Goal: Task Accomplishment & Management: Complete application form

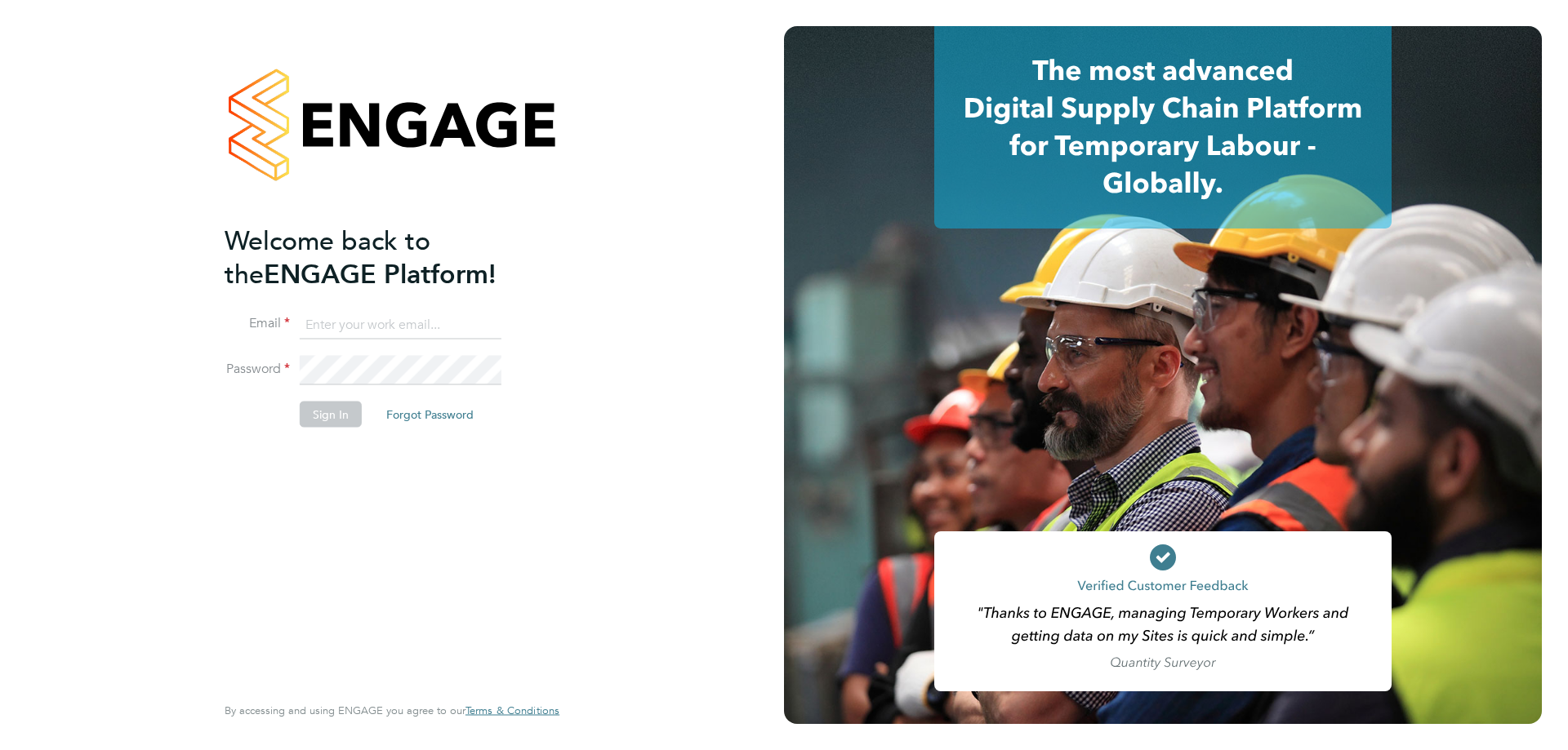
click at [380, 331] on input at bounding box center [401, 325] width 202 height 30
click at [340, 327] on input at bounding box center [401, 325] width 202 height 30
paste input "[PERSON_NAME][EMAIL_ADDRESS][PERSON_NAME][DOMAIN_NAME]"
click at [380, 315] on input at bounding box center [401, 325] width 202 height 30
type input "[PERSON_NAME][EMAIL_ADDRESS][PERSON_NAME][DOMAIN_NAME]"
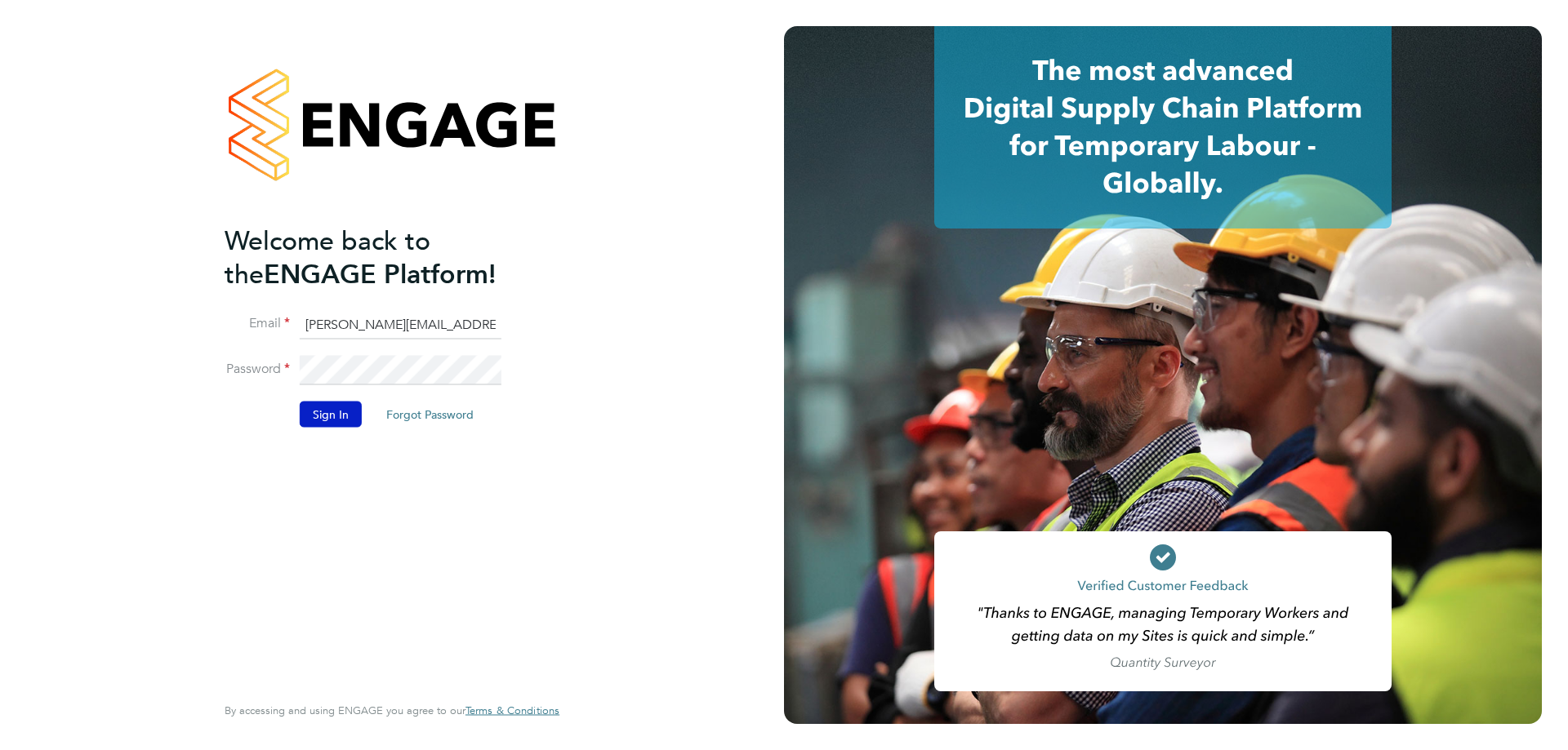
click at [339, 407] on button "Sign In" at bounding box center [331, 414] width 63 height 26
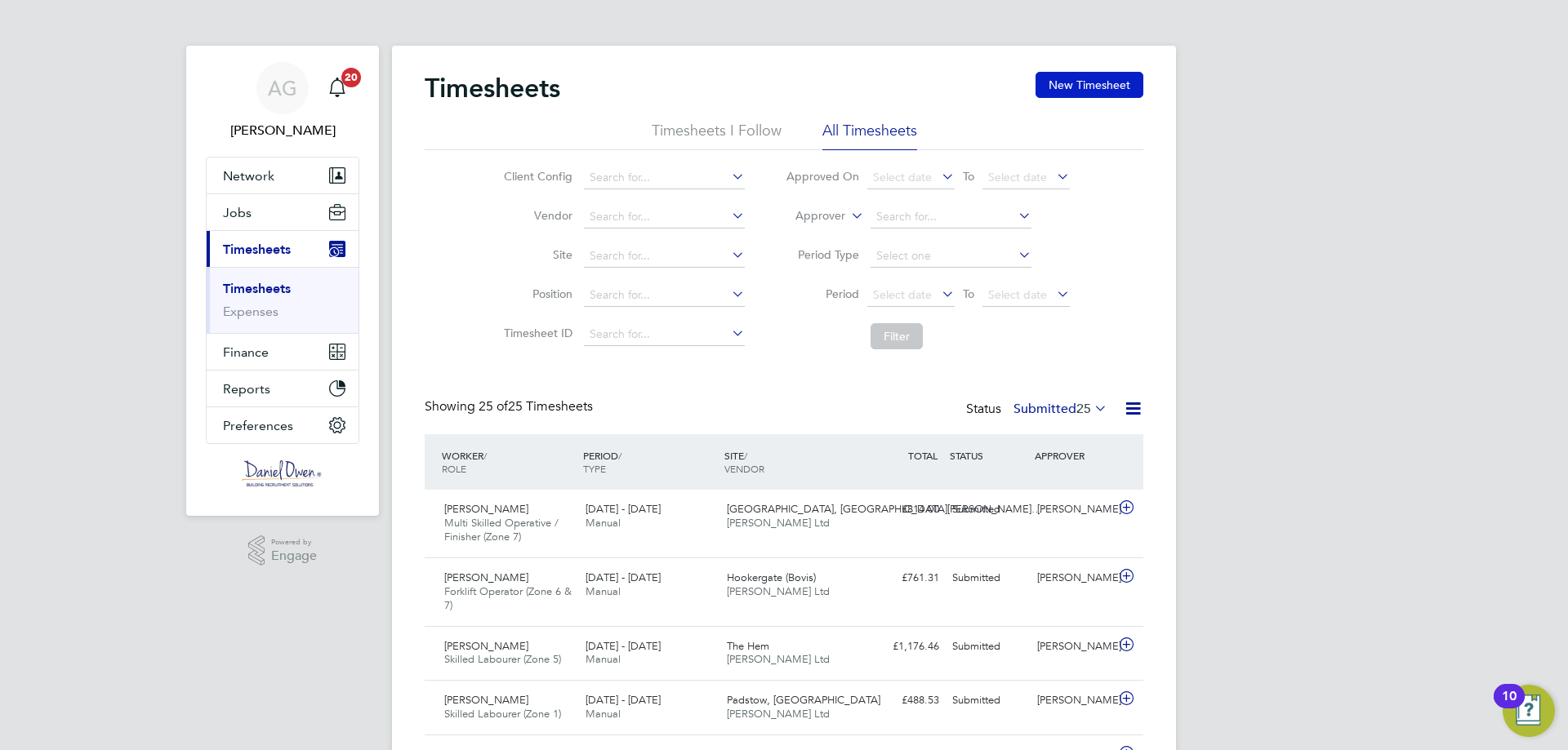
click at [1103, 86] on button "New Timesheet" at bounding box center [1090, 85] width 108 height 26
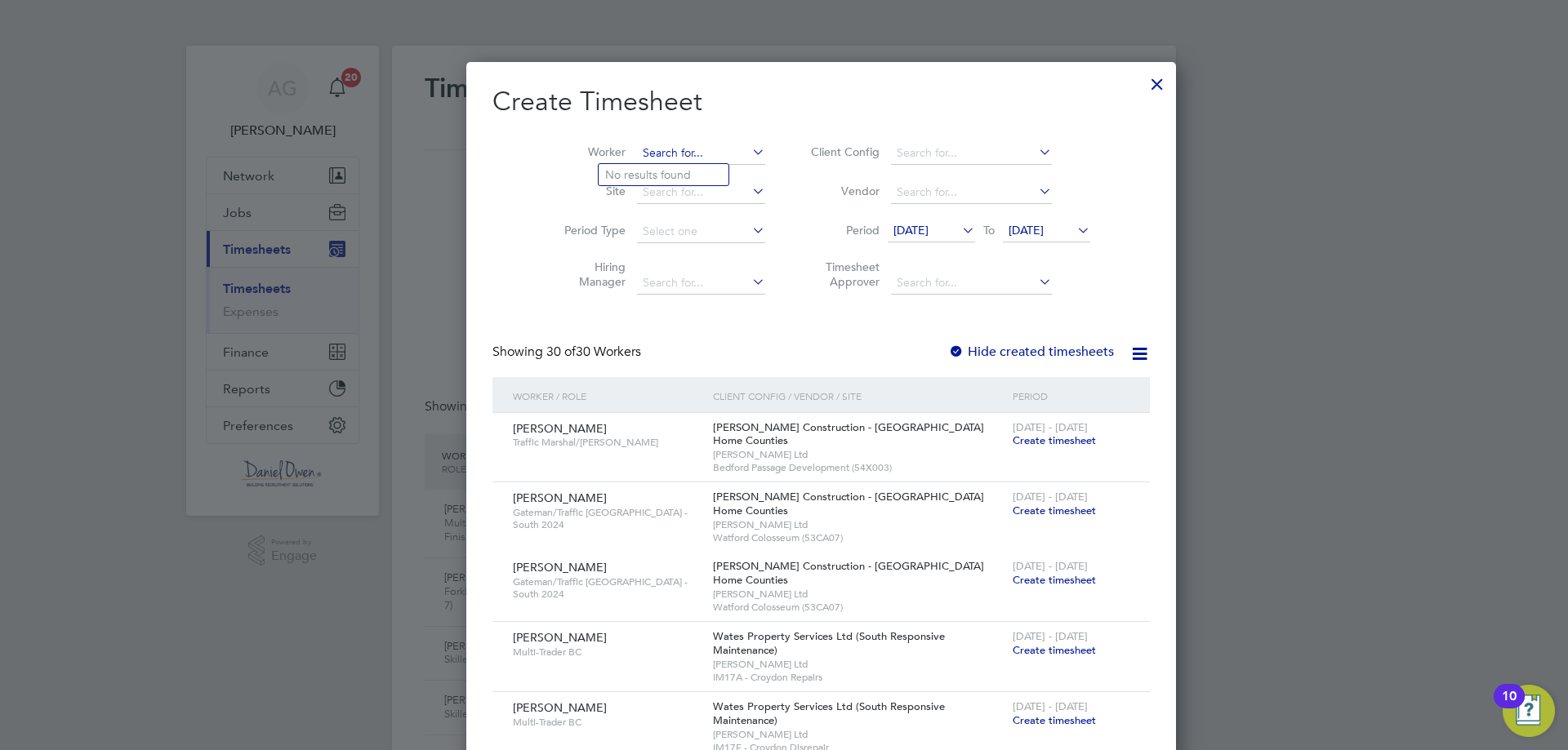
click at [637, 153] on input at bounding box center [700, 154] width 128 height 23
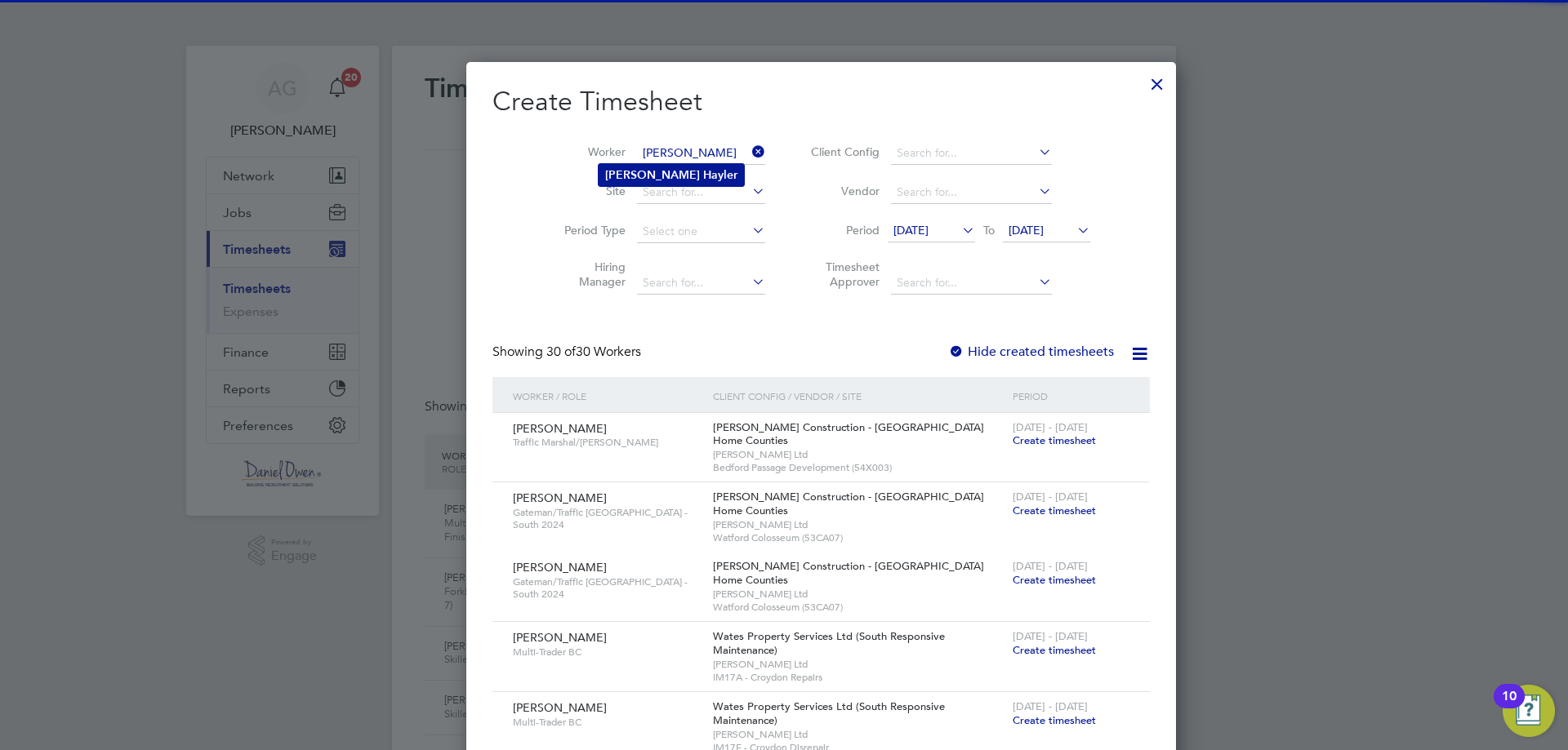
type input "[PERSON_NAME]"
click at [703, 170] on b "Hayler" at bounding box center [721, 175] width 35 height 13
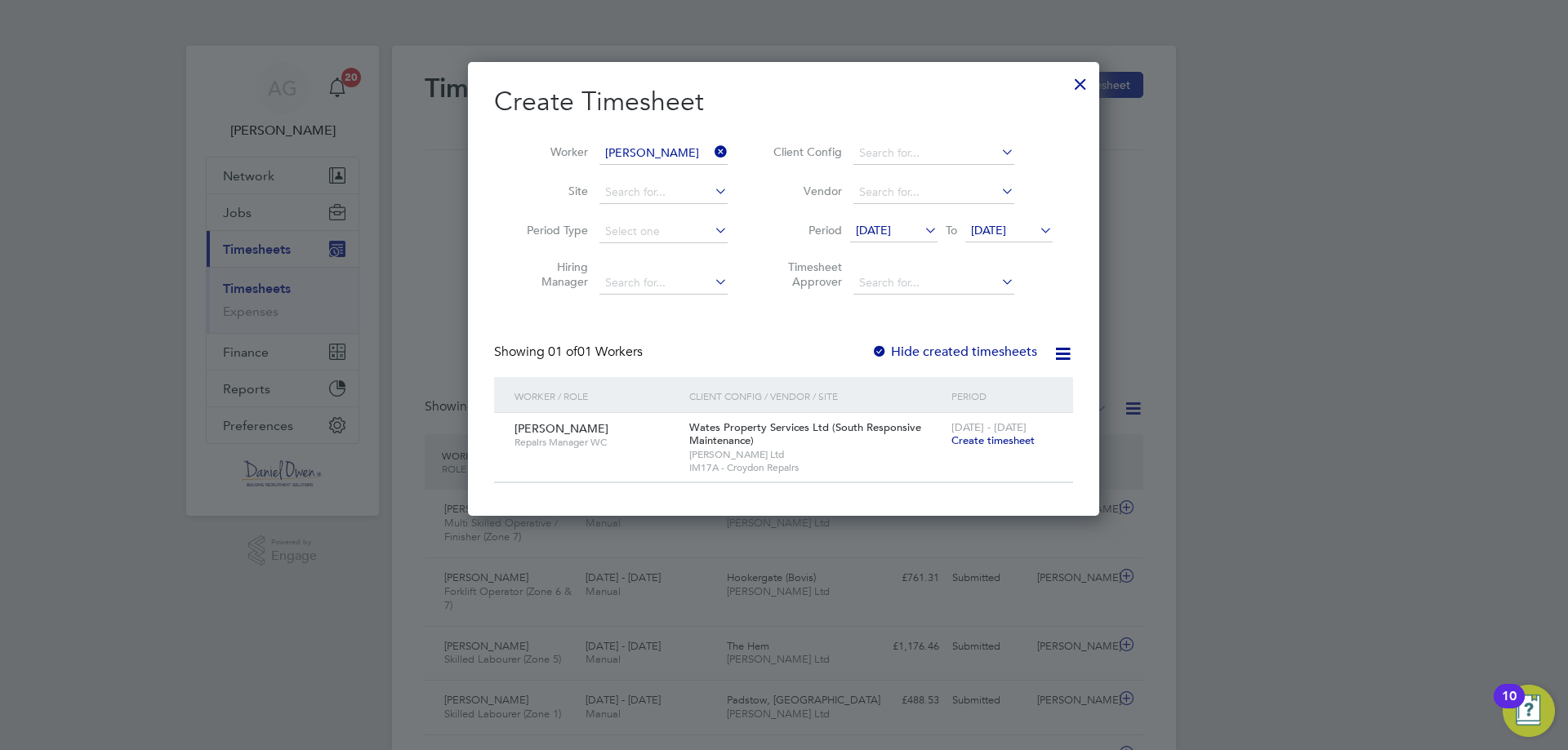
click at [994, 440] on span "Create timesheet" at bounding box center [993, 440] width 84 height 13
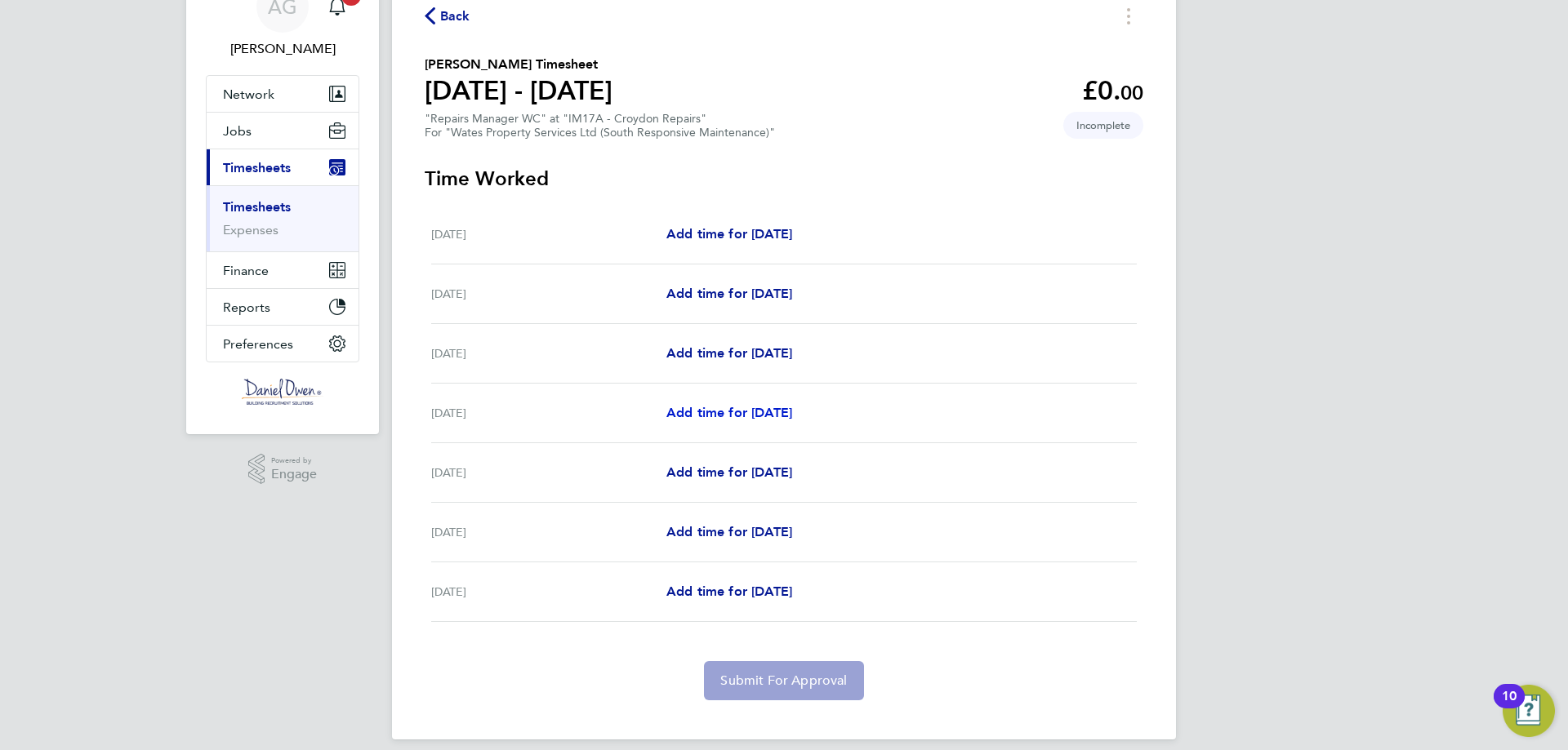
click at [731, 413] on span "Add time for [DATE]" at bounding box center [729, 412] width 126 height 15
select select "30"
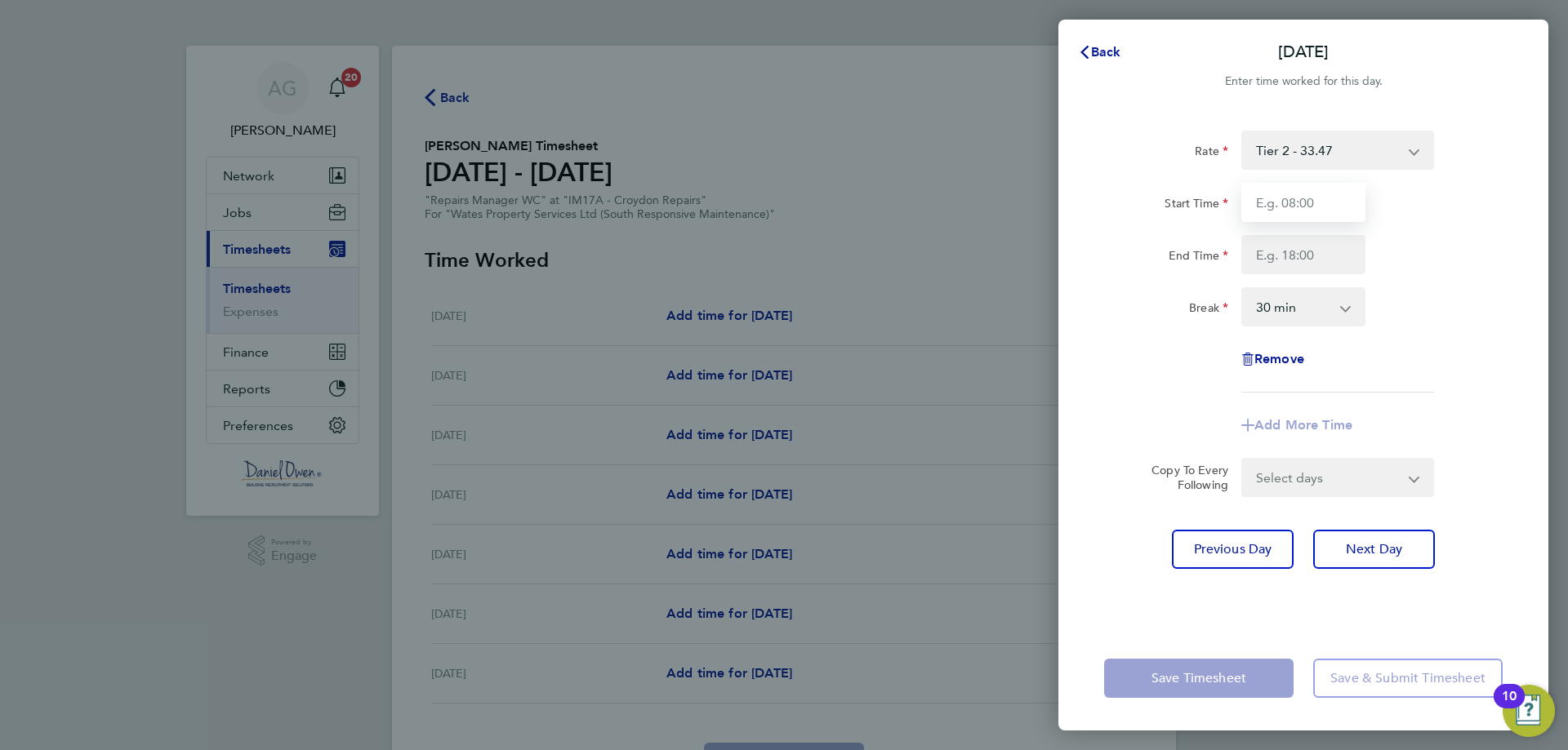
click at [1287, 204] on input "Start Time" at bounding box center [1303, 202] width 124 height 39
type input "08:00"
drag, startPoint x: 1316, startPoint y: 252, endPoint x: 1319, endPoint y: 270, distance: 18.2
click at [1316, 252] on input "End Time" at bounding box center [1303, 255] width 124 height 39
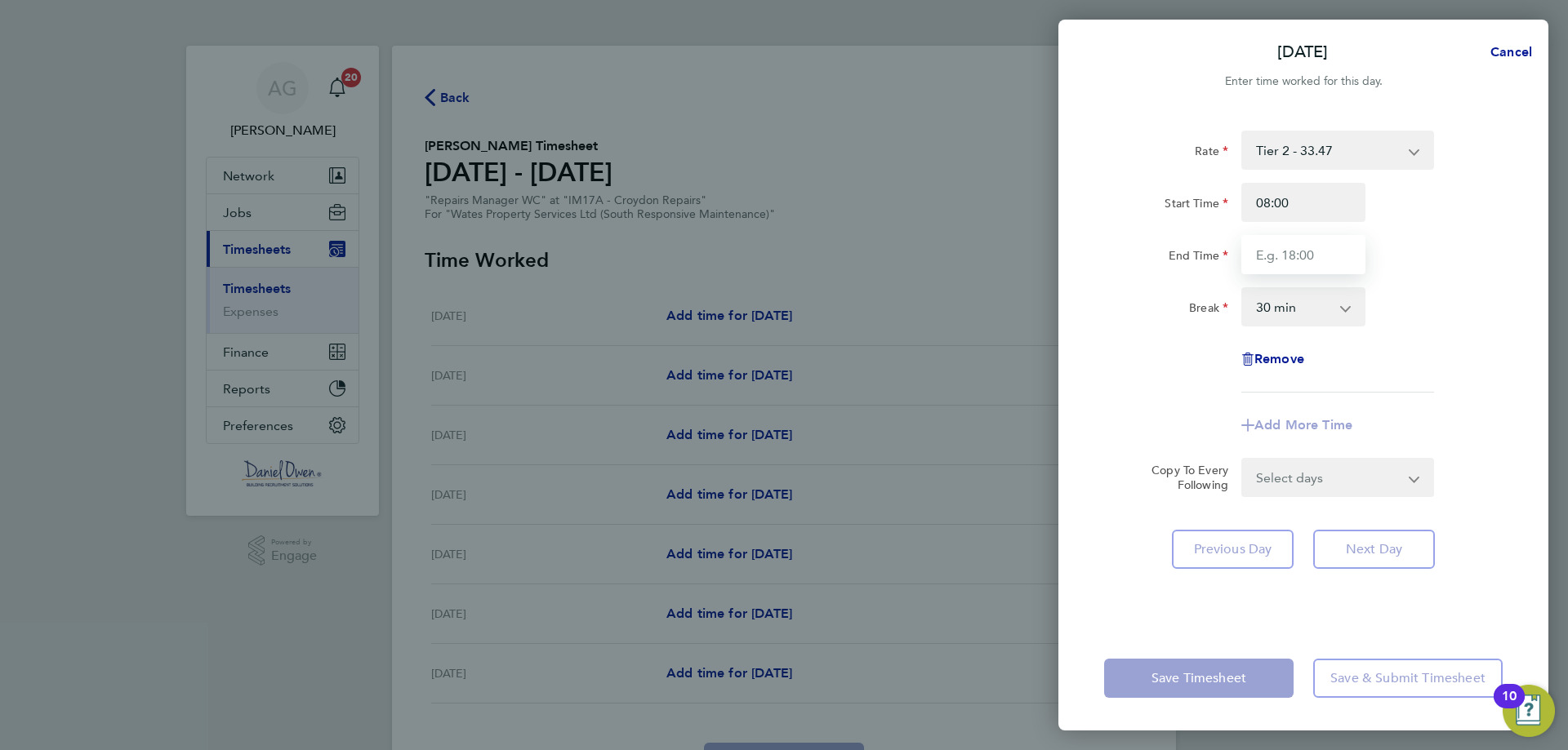
type input "17:00"
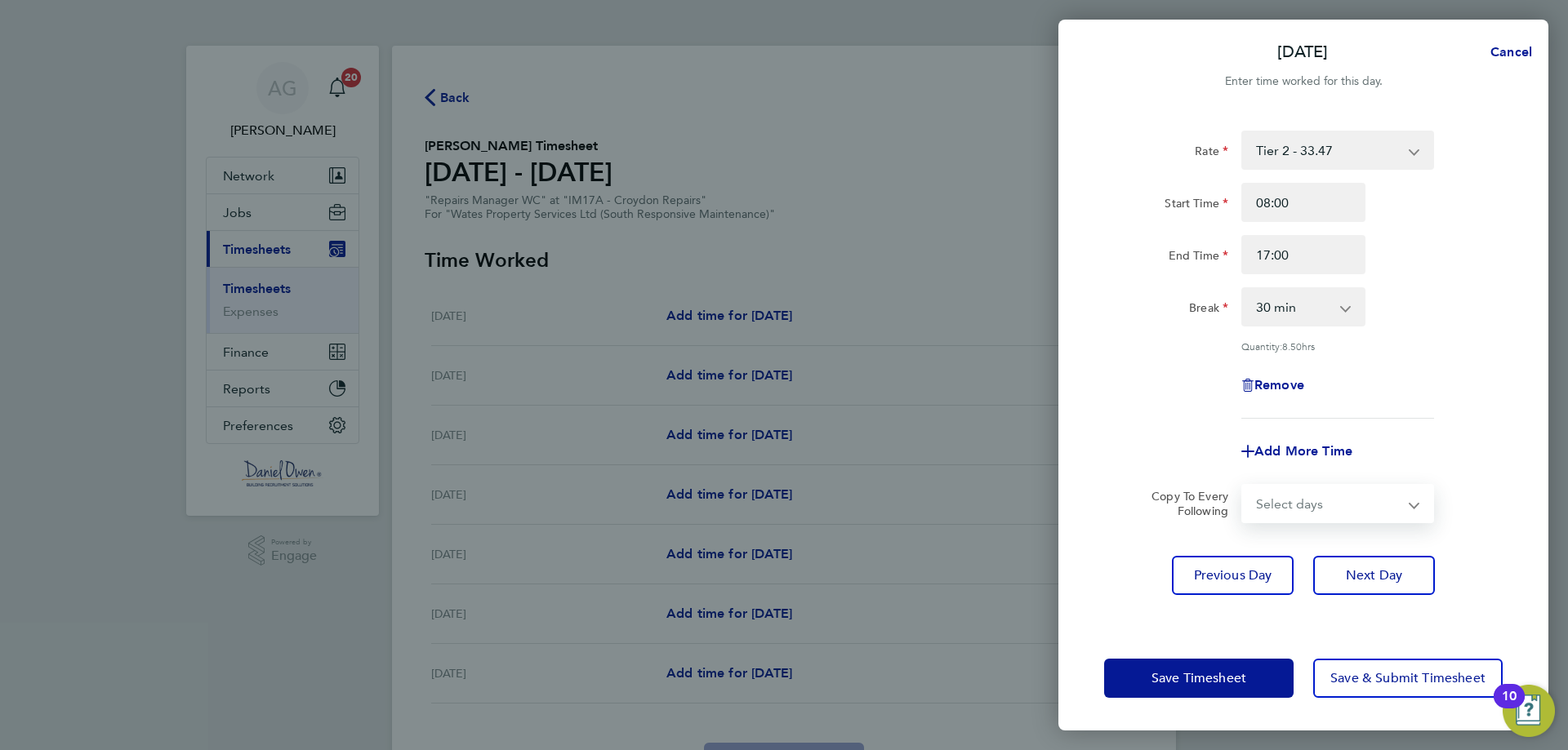
click at [1324, 494] on select "Select days Day [DATE] [DATE] [DATE]" at bounding box center [1328, 503] width 171 height 36
select select "DAY"
click at [1243, 486] on select "Select days Day [DATE] [DATE] [DATE]" at bounding box center [1328, 503] width 171 height 36
select select "[DATE]"
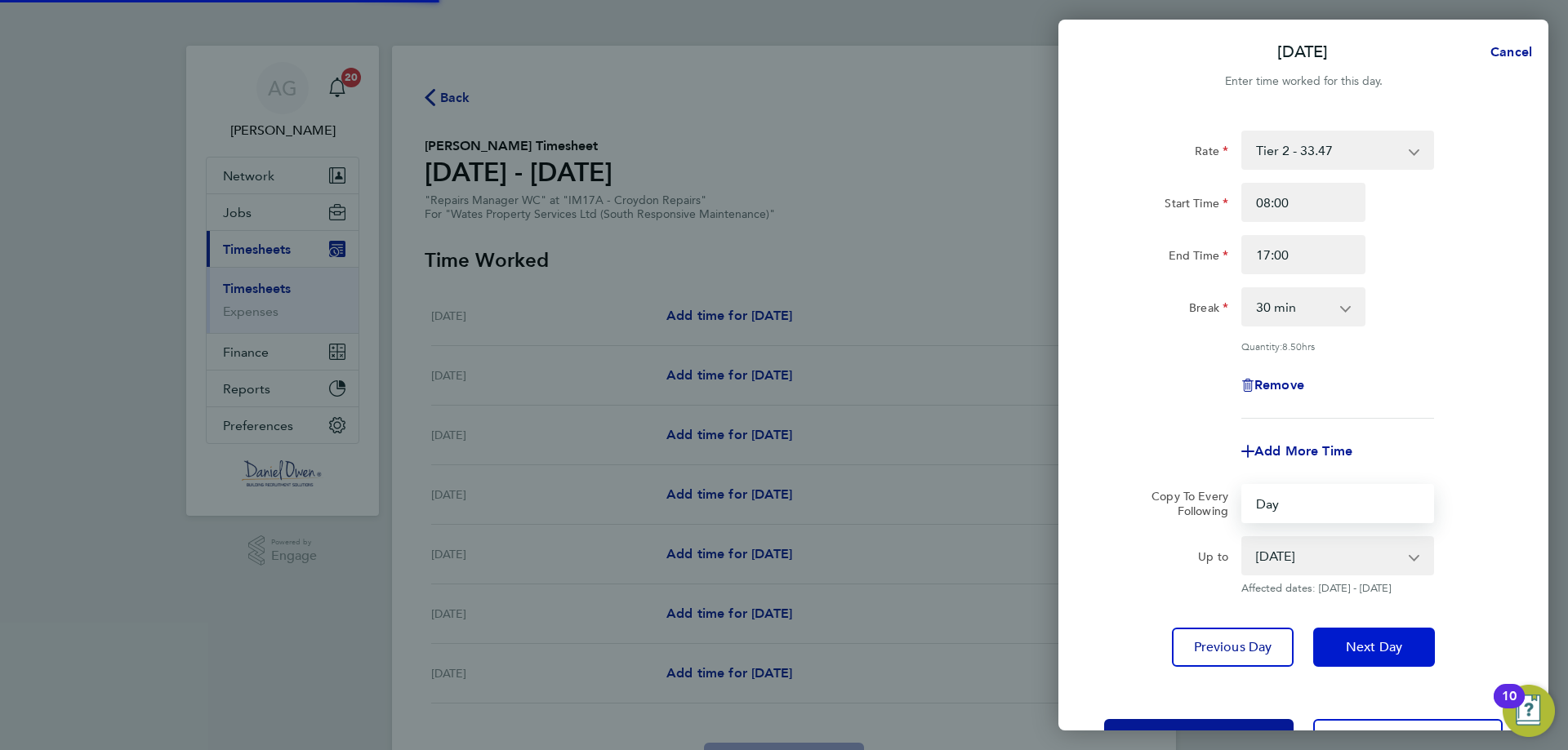
click at [1358, 647] on span "Next Day" at bounding box center [1374, 647] width 57 height 16
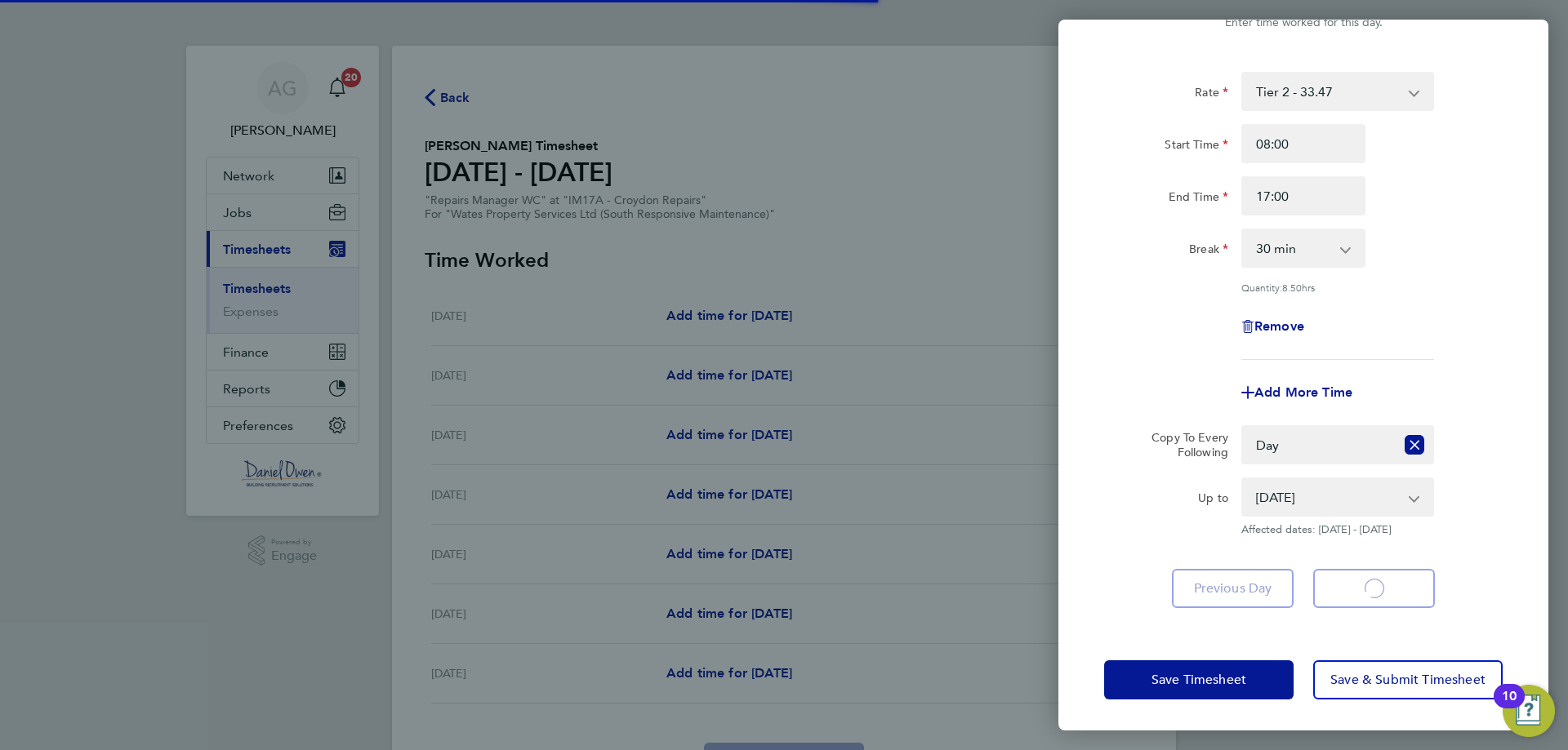
select select "30"
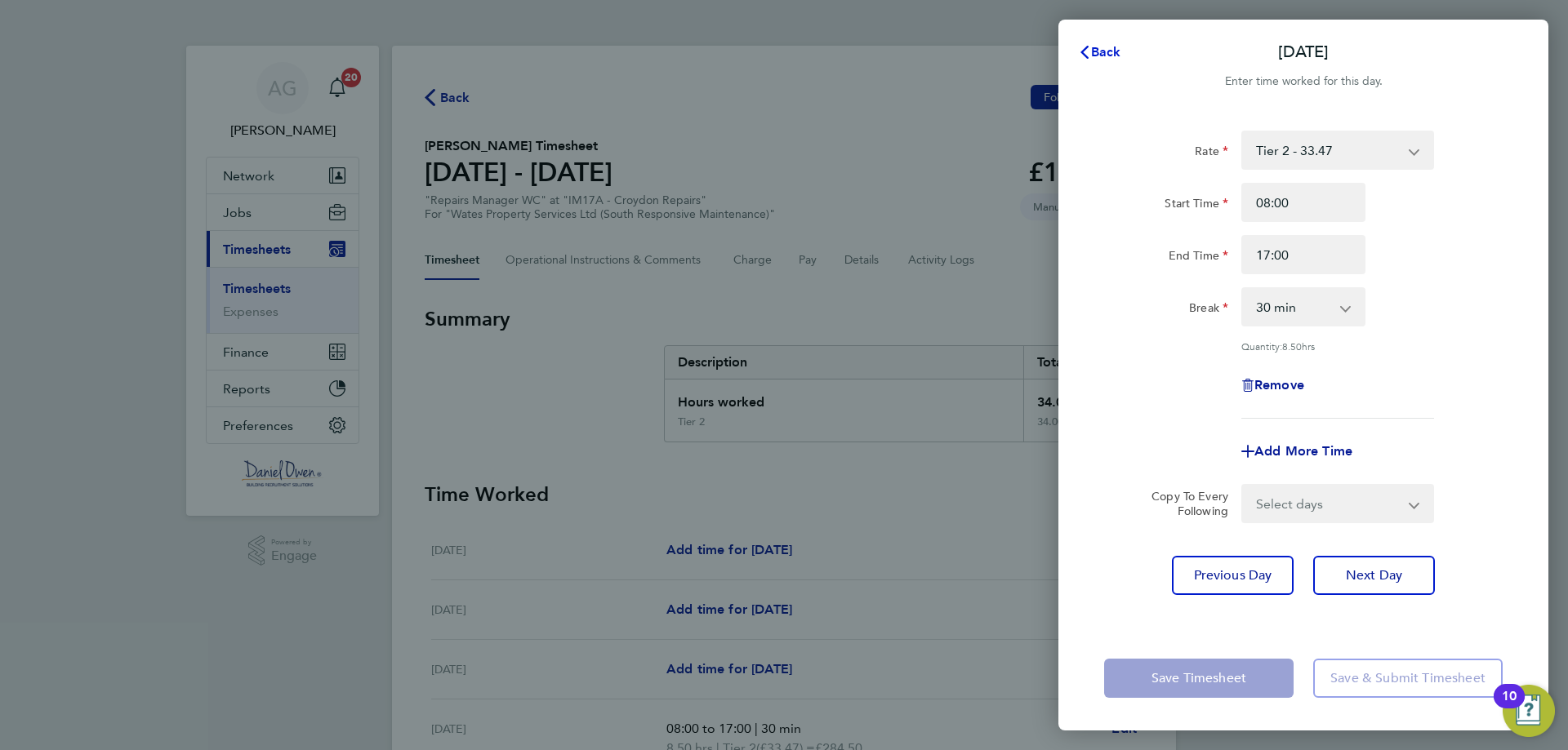
click at [1113, 57] on span "Back" at bounding box center [1105, 52] width 30 height 15
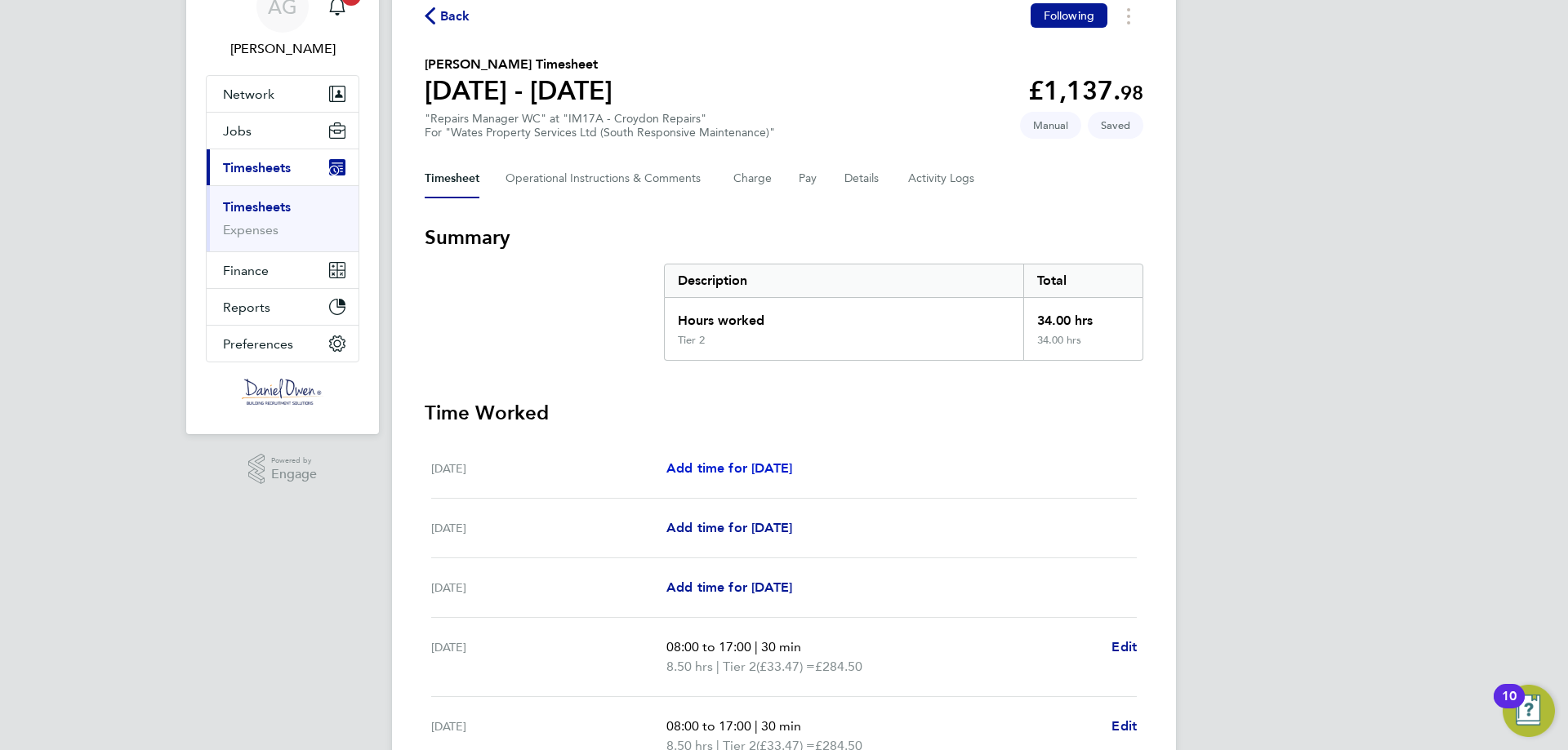
click at [764, 470] on span "Add time for [DATE]" at bounding box center [729, 468] width 126 height 15
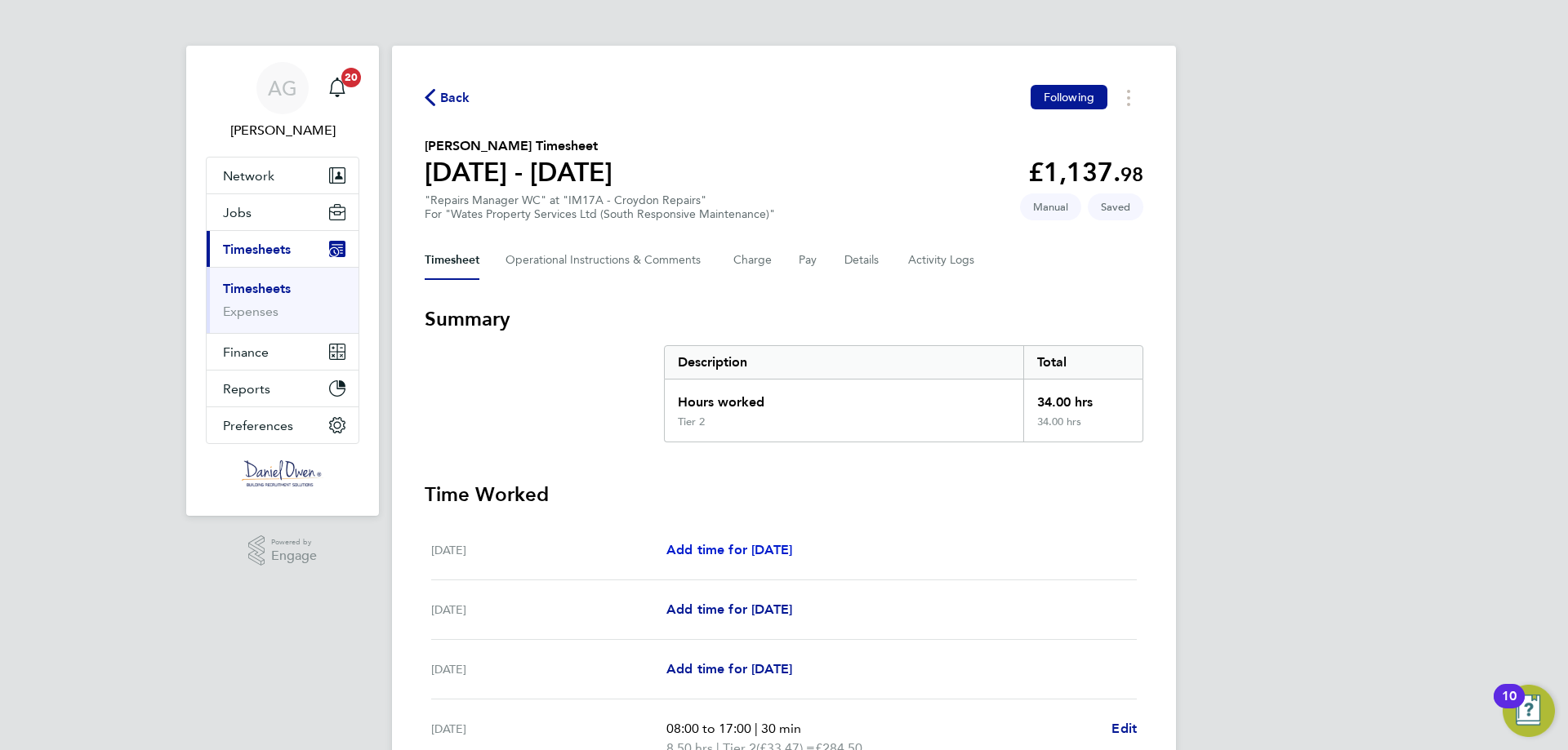
select select "30"
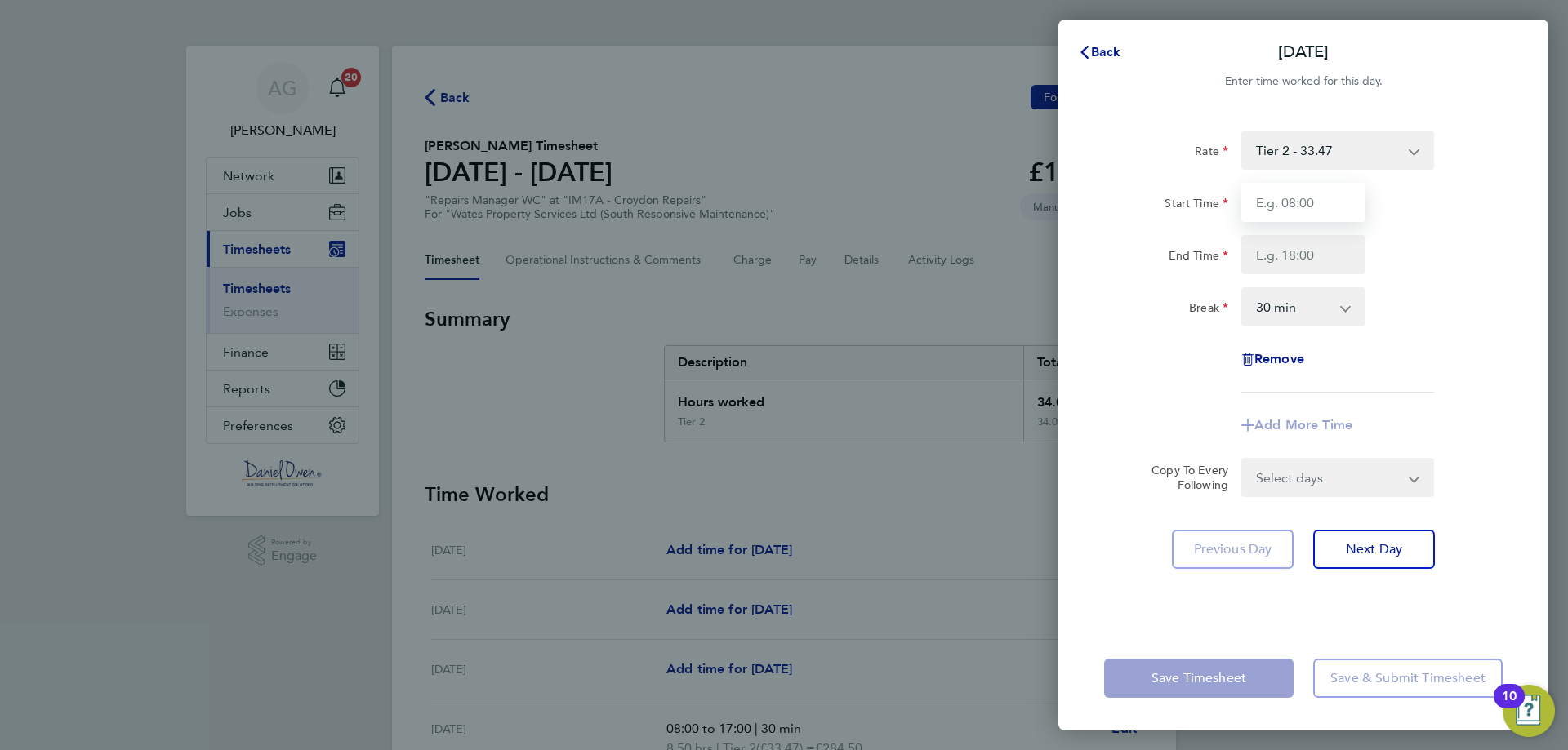
click at [1308, 209] on input "Start Time" at bounding box center [1303, 202] width 124 height 39
type input "08:00"
click at [1307, 247] on input "End Time" at bounding box center [1303, 255] width 124 height 39
type input "17:00"
drag, startPoint x: 1415, startPoint y: 303, endPoint x: 1405, endPoint y: 328, distance: 26.9
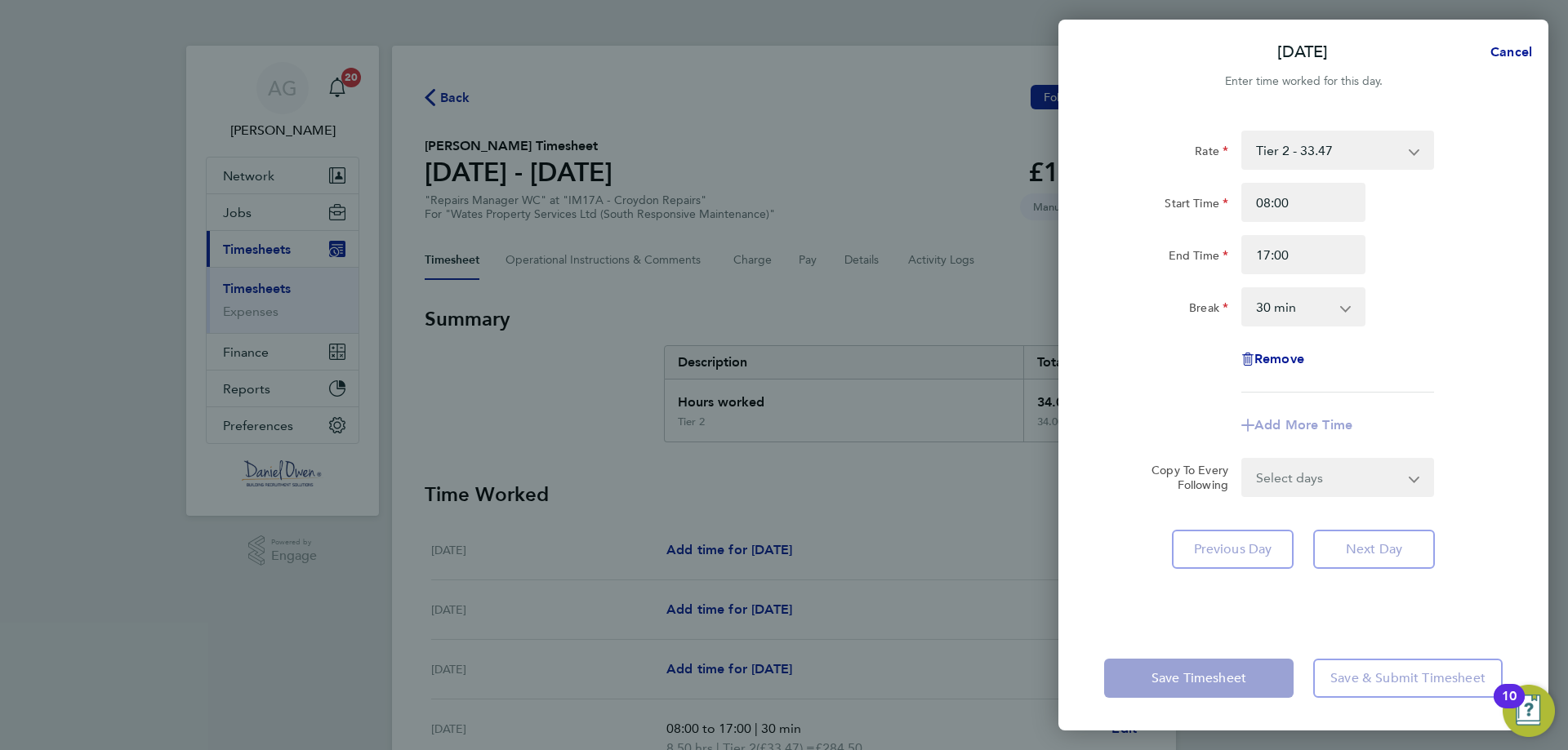
click at [1415, 304] on div "Break 0 min 15 min 30 min 45 min 60 min 75 min 90 min" at bounding box center [1303, 307] width 412 height 39
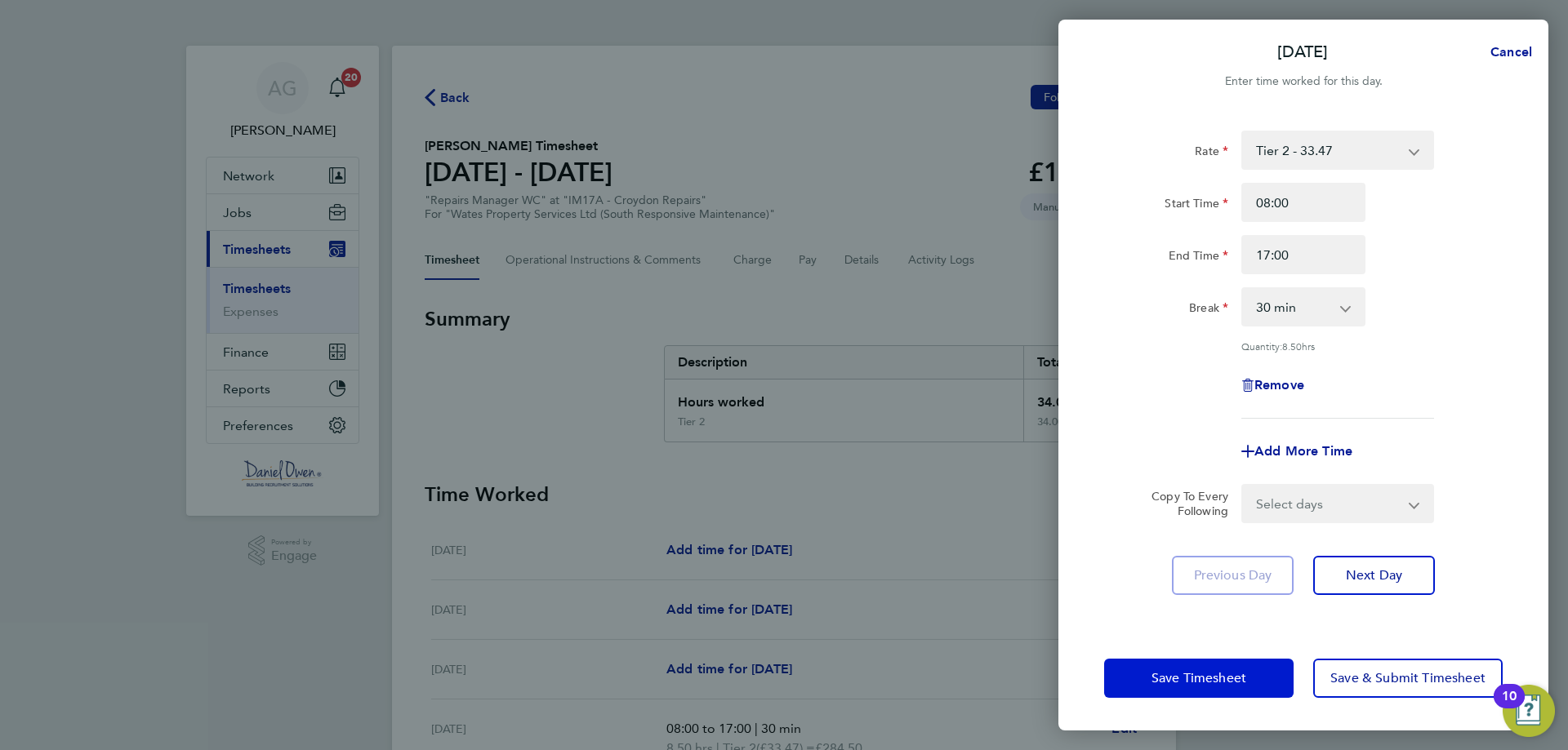
click at [1222, 669] on button "Save Timesheet" at bounding box center [1199, 678] width 190 height 39
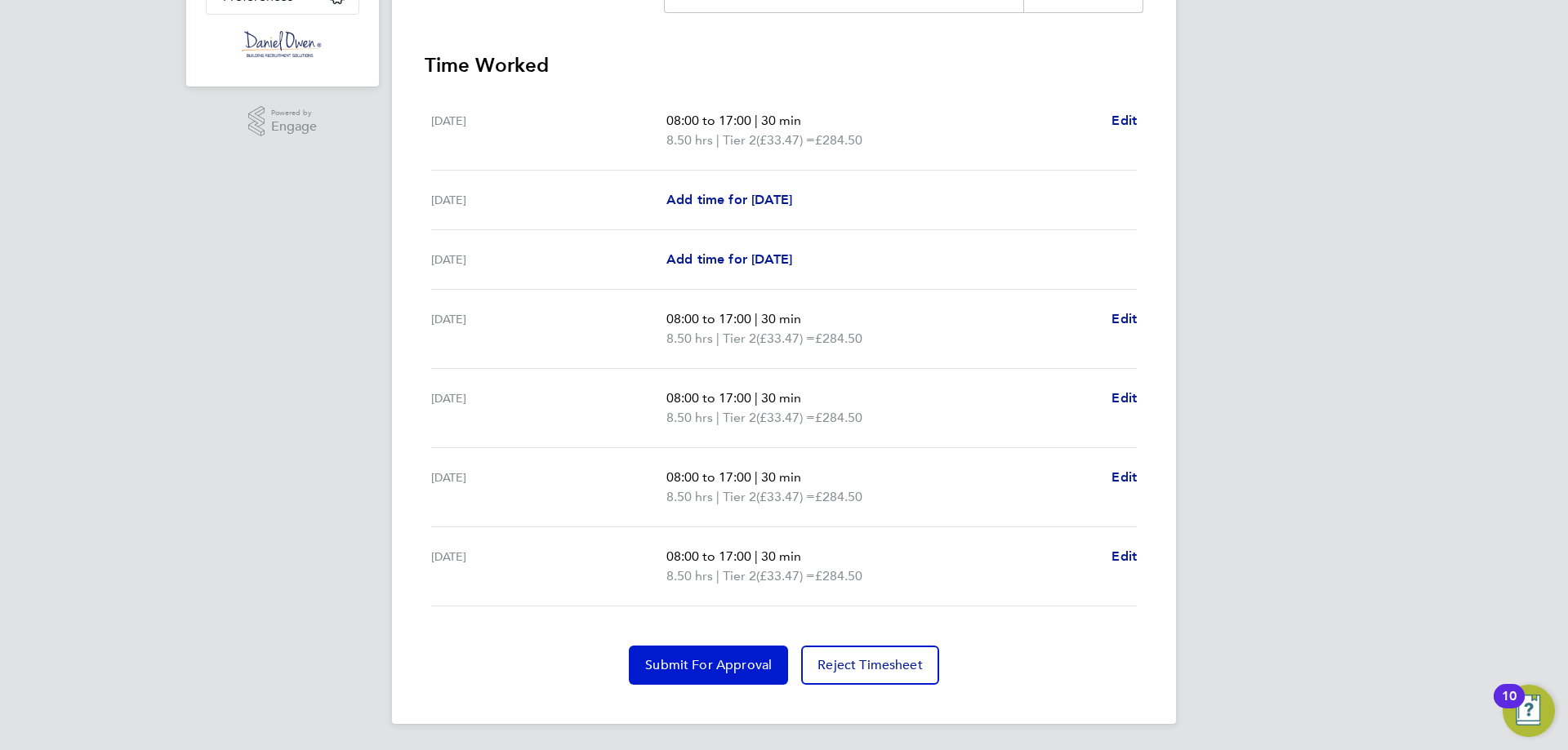
click at [751, 670] on span "Submit For Approval" at bounding box center [709, 665] width 127 height 16
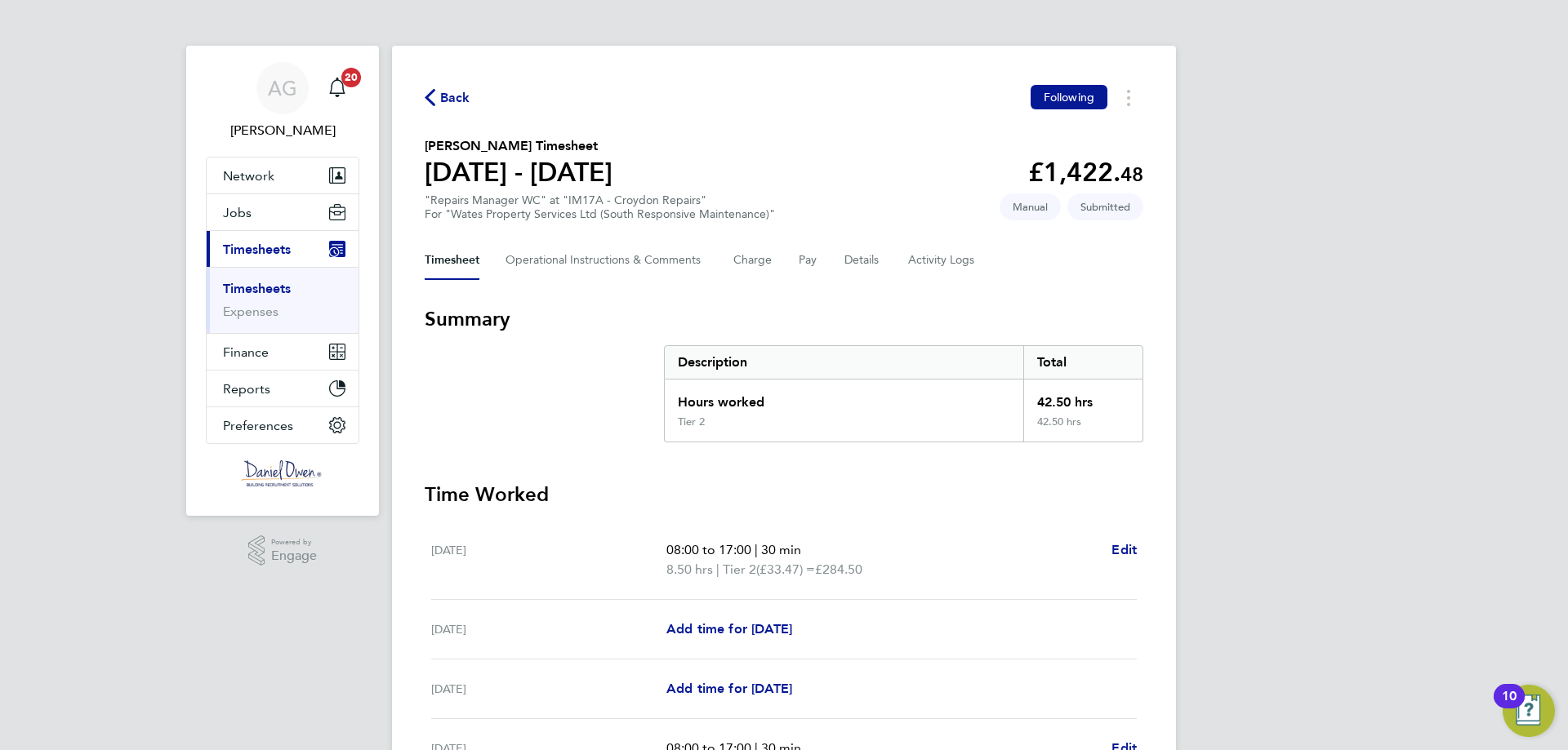
click at [461, 88] on span "Back" at bounding box center [455, 98] width 30 height 19
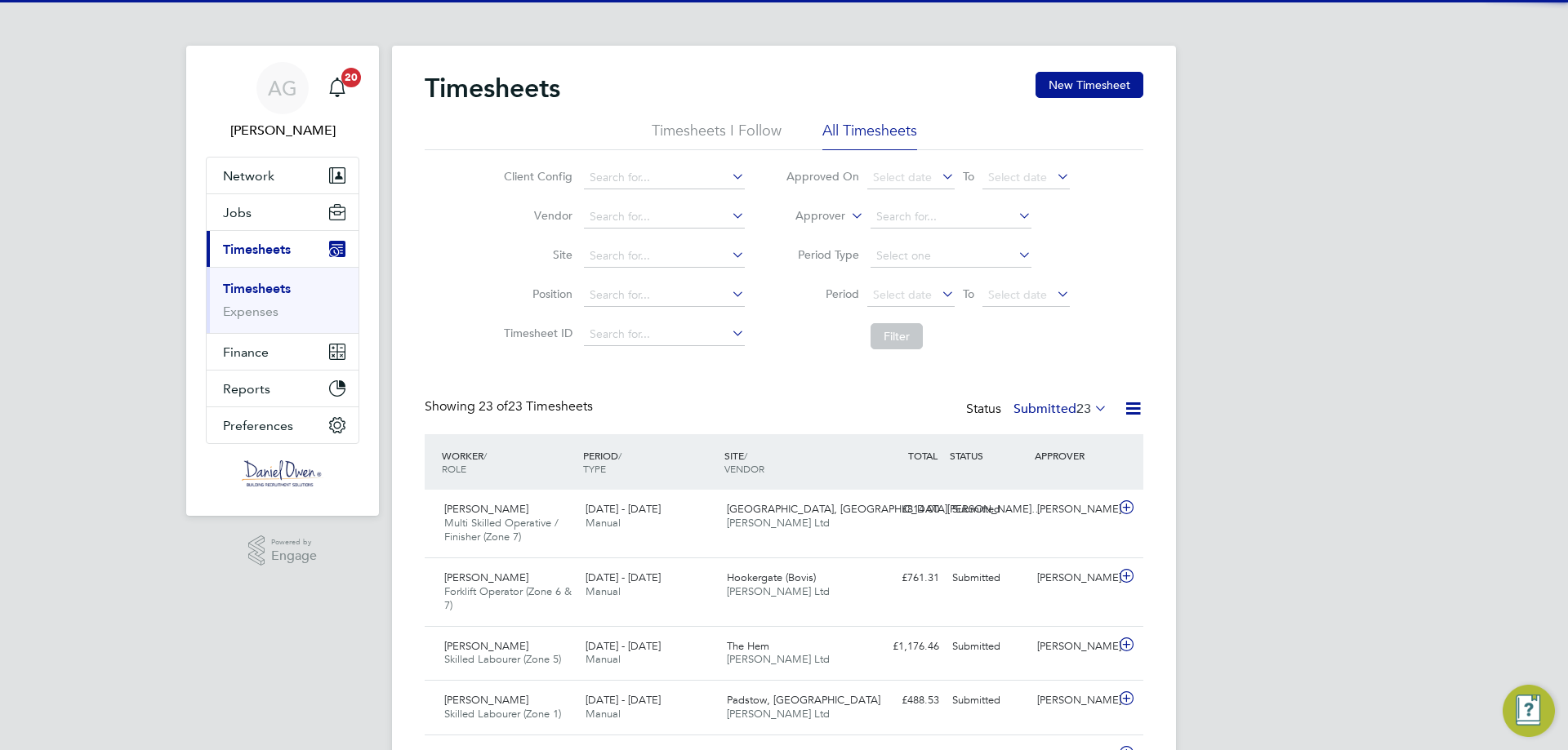
scroll to position [41, 142]
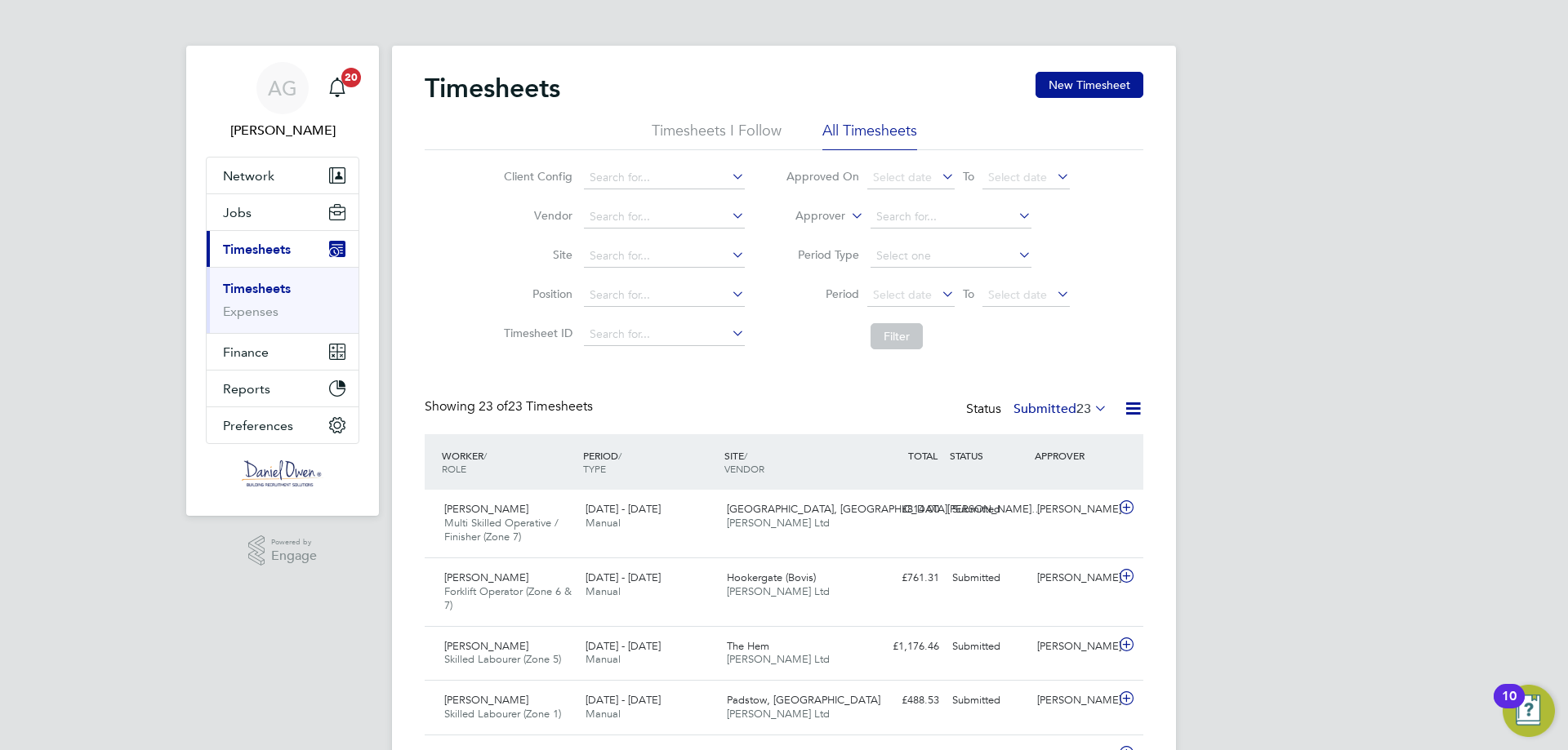
click at [847, 218] on icon at bounding box center [847, 211] width 0 height 14
click at [820, 238] on li "Worker" at bounding box center [805, 236] width 81 height 21
click at [900, 213] on input at bounding box center [950, 217] width 161 height 23
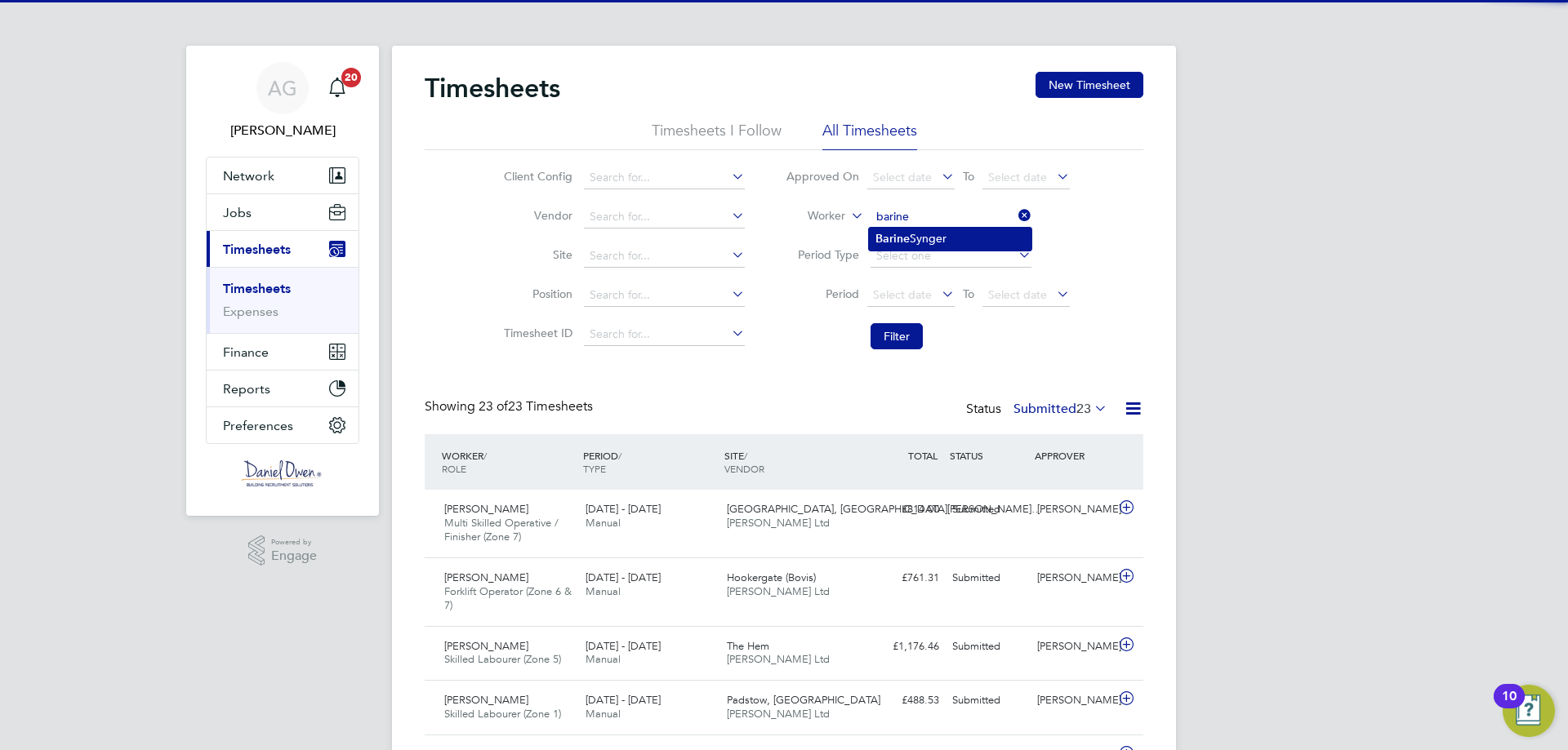
click at [917, 238] on li "[PERSON_NAME]" at bounding box center [950, 238] width 163 height 22
type input "[PERSON_NAME]"
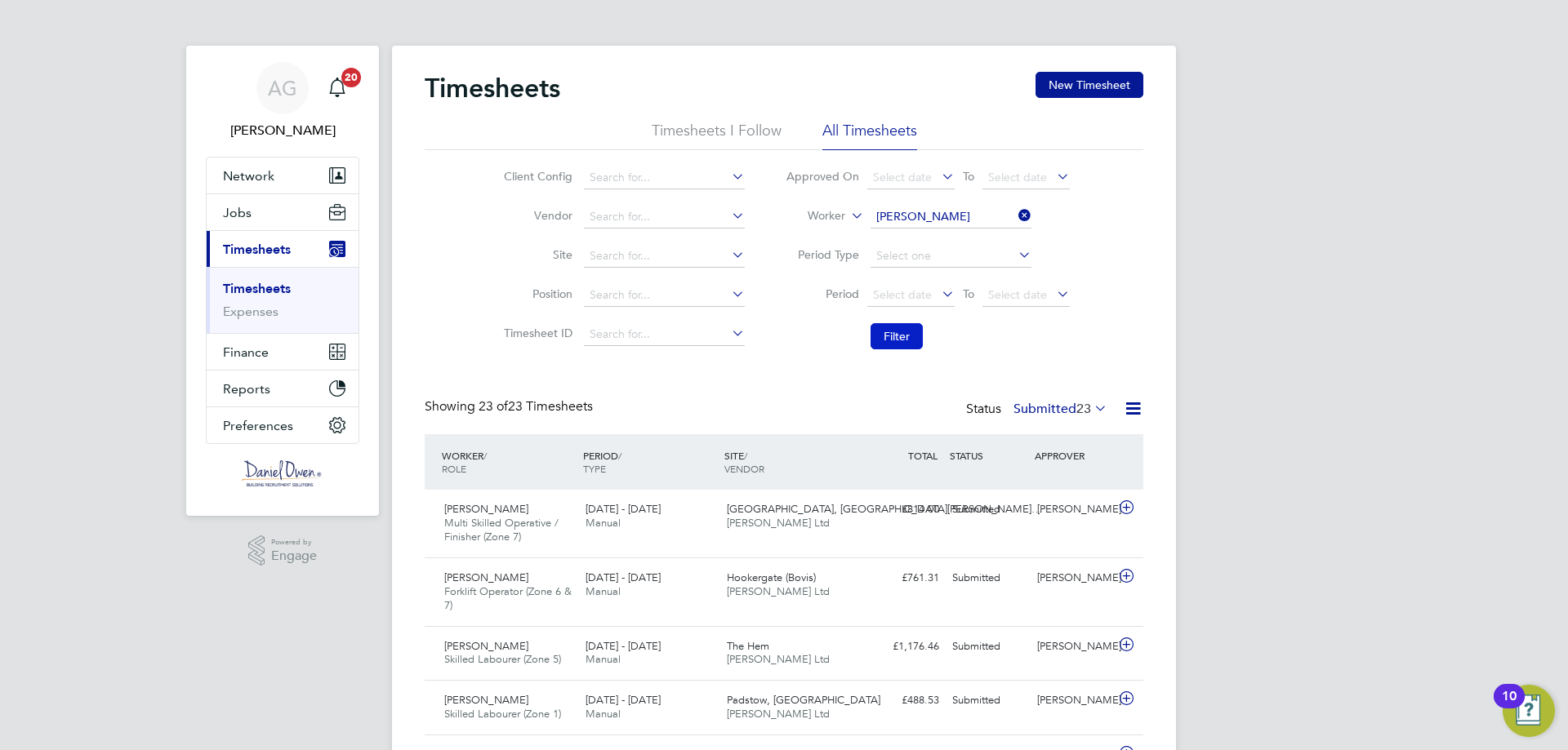
click at [895, 335] on button "Filter" at bounding box center [897, 336] width 52 height 26
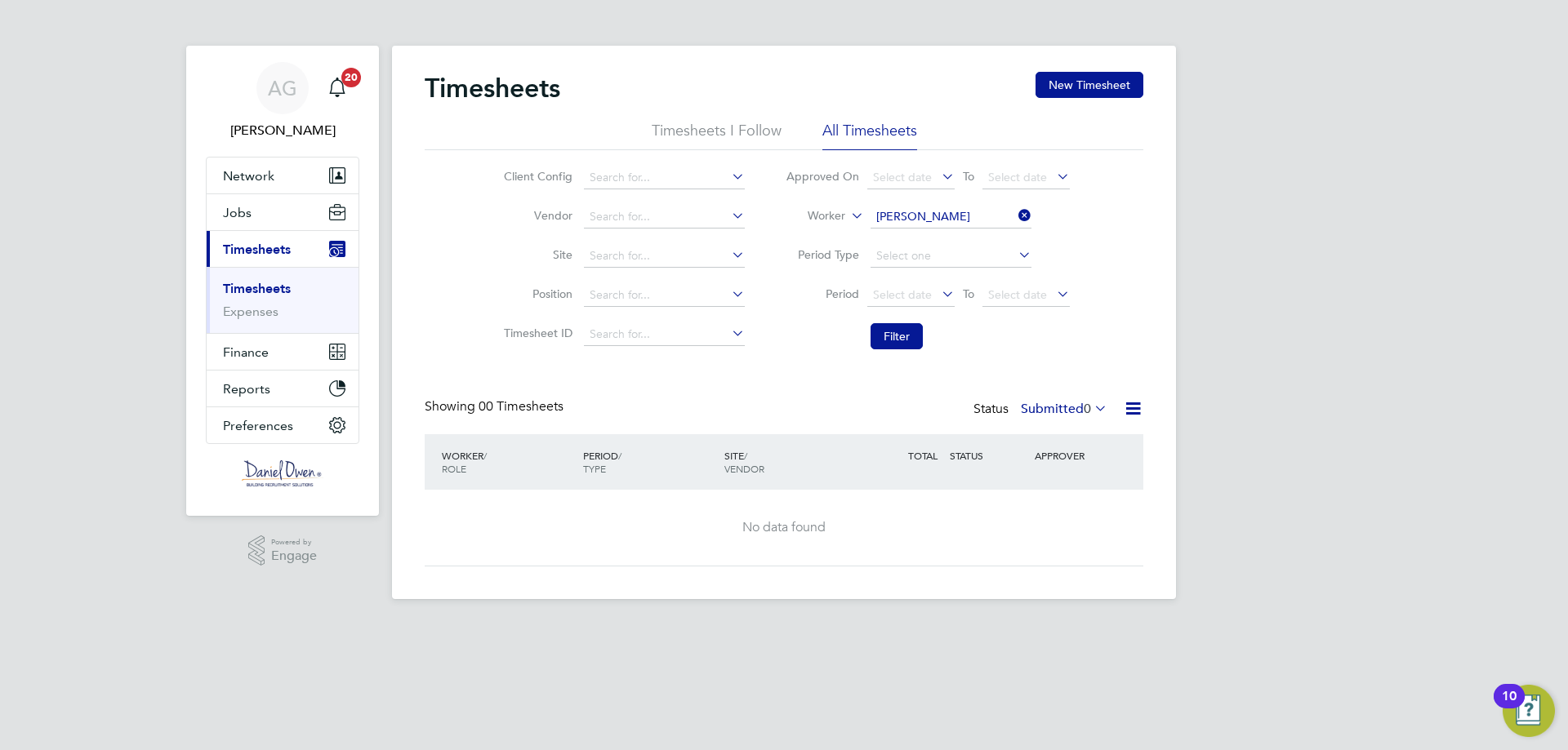
click at [1087, 414] on span "0" at bounding box center [1088, 409] width 8 height 16
click at [1053, 503] on li "Approved" at bounding box center [1055, 507] width 75 height 23
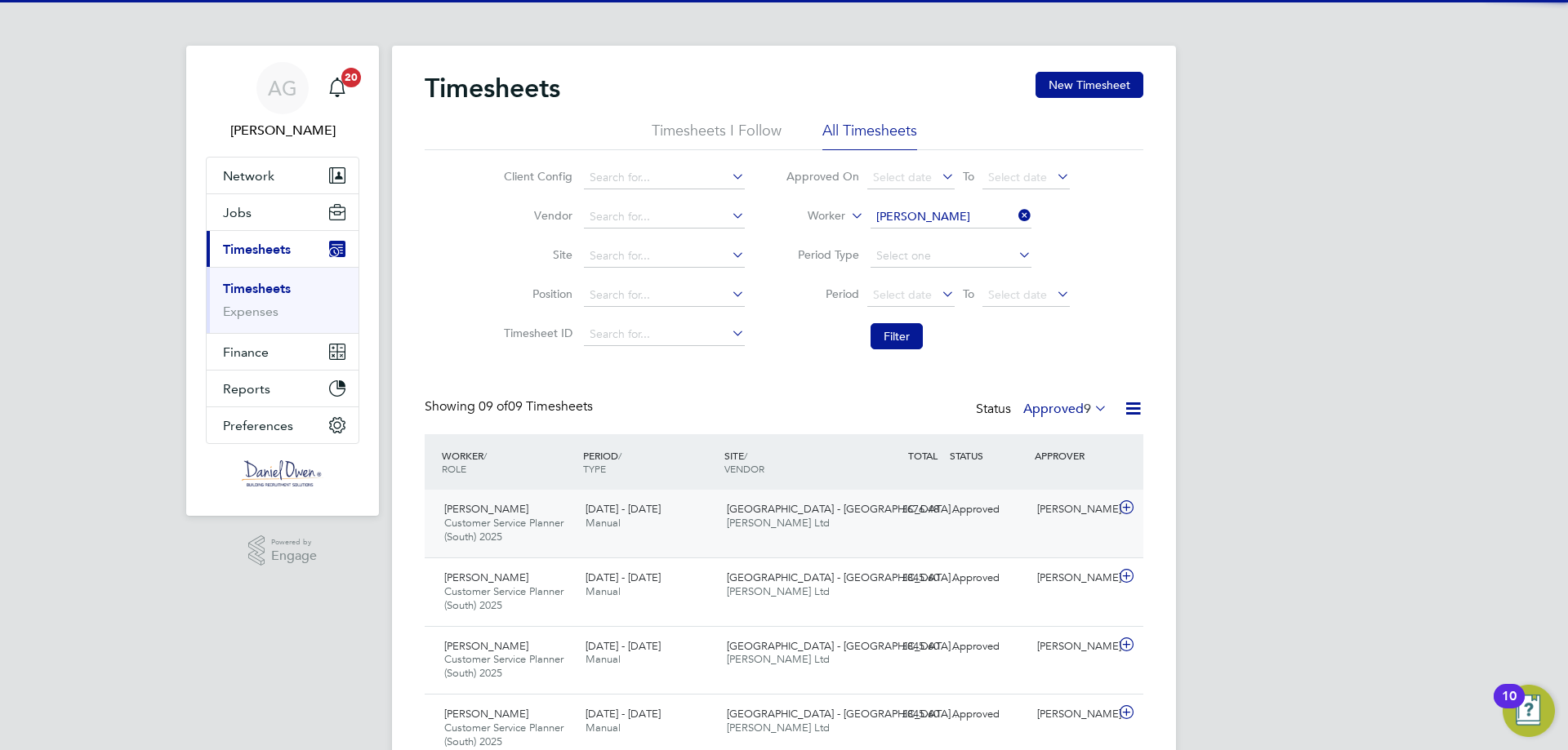
click at [874, 506] on div "£676.48 Approved" at bounding box center [903, 510] width 85 height 27
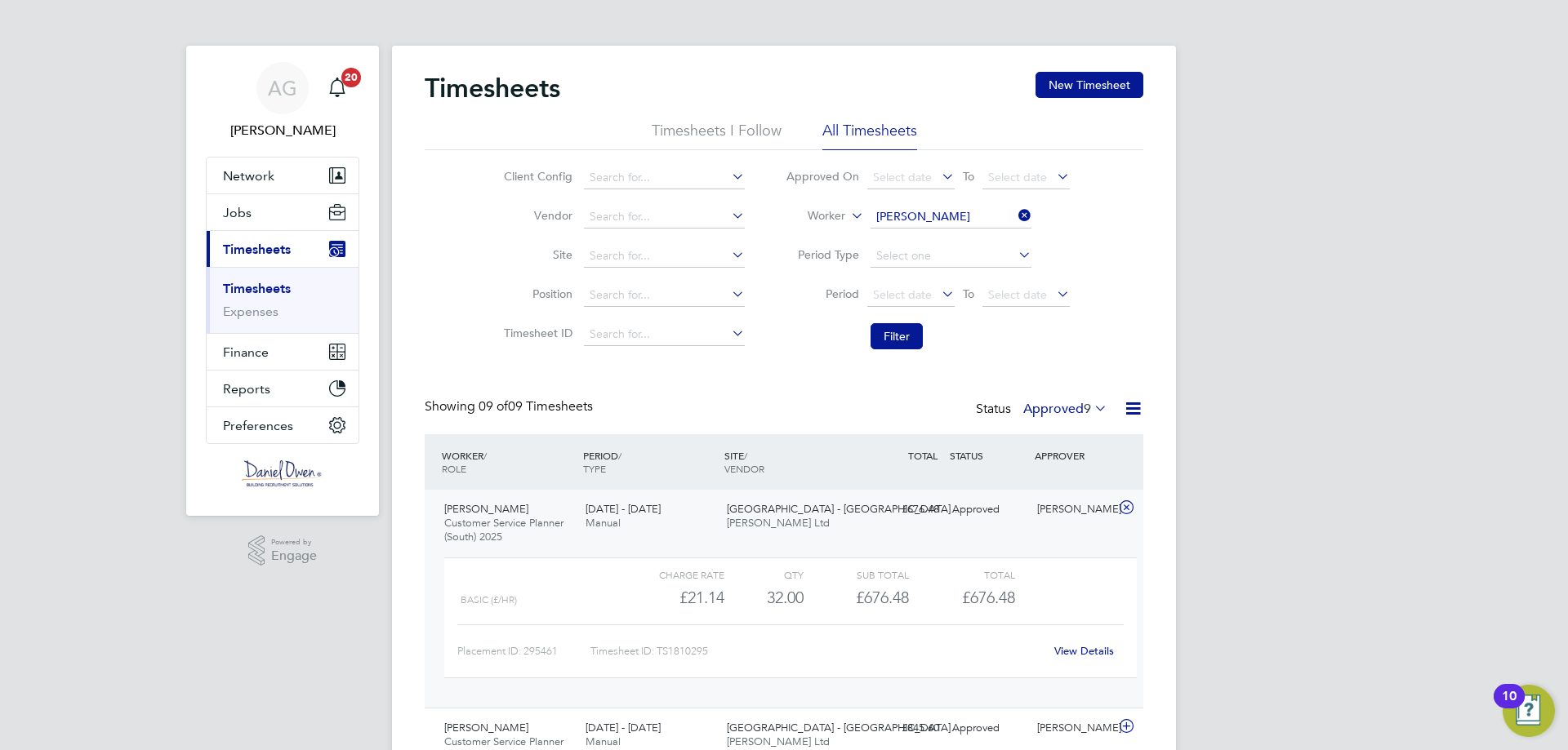
click at [1016, 219] on icon at bounding box center [1016, 215] width 0 height 23
click at [991, 217] on input at bounding box center [950, 217] width 161 height 23
click at [966, 236] on li "[PERSON_NAME] [PERSON_NAME]" at bounding box center [1002, 239] width 266 height 22
type input "[PERSON_NAME]"
click at [910, 328] on button "Filter" at bounding box center [897, 336] width 52 height 26
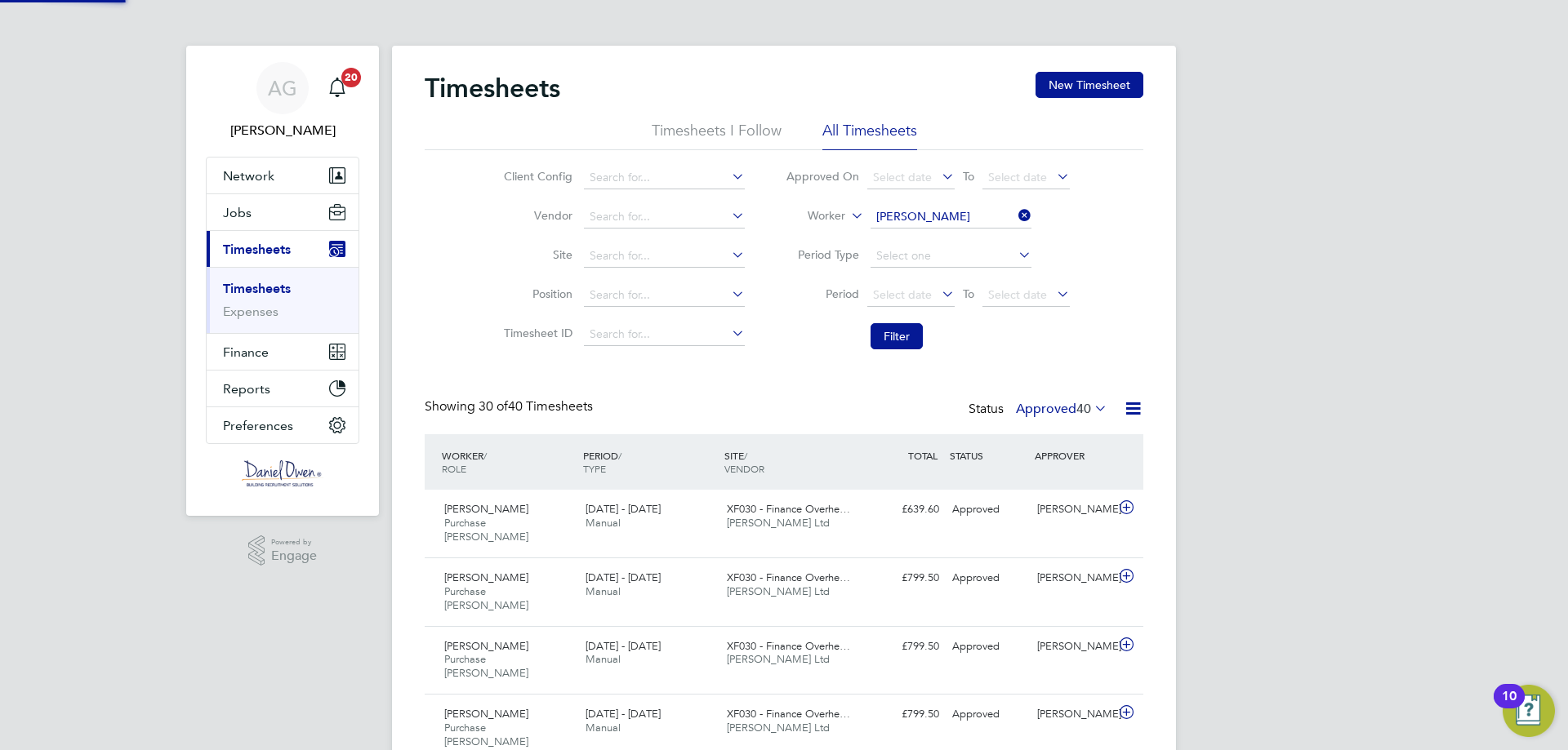
click at [1063, 405] on label "Approved 40" at bounding box center [1061, 409] width 91 height 16
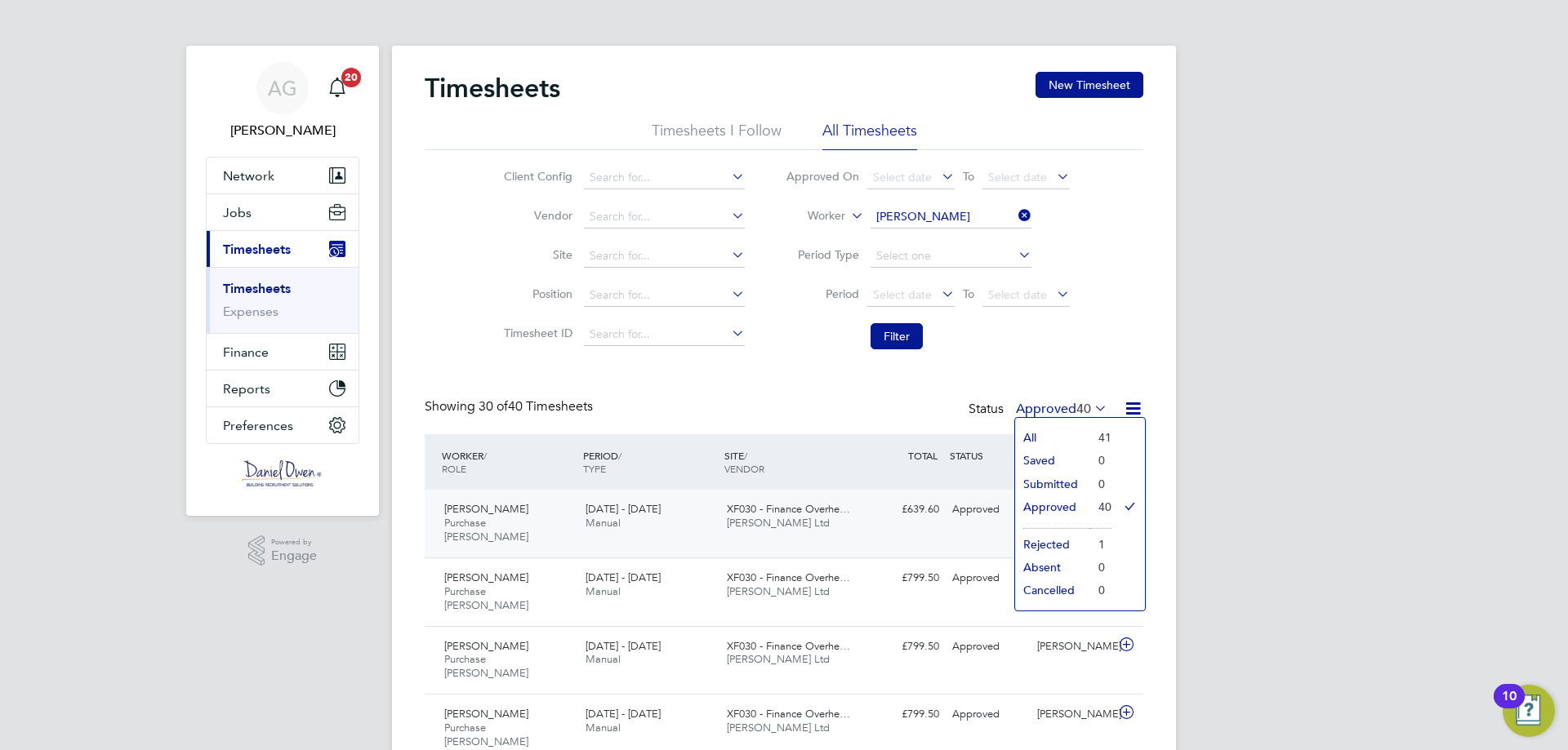
click at [789, 510] on span "XF030 - Finance Overhe…" at bounding box center [789, 509] width 123 height 13
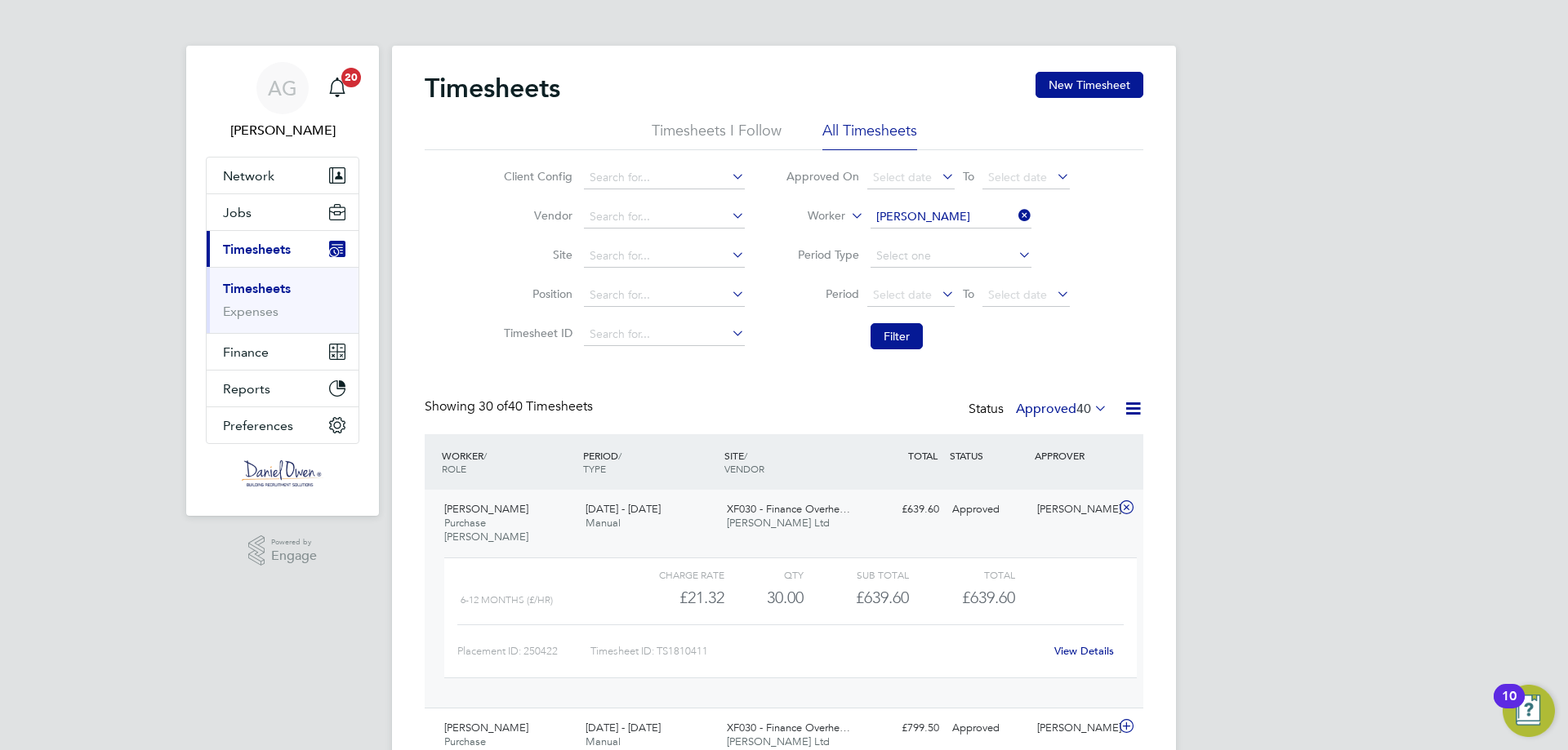
click at [1016, 211] on icon at bounding box center [1016, 215] width 0 height 23
click at [967, 219] on input at bounding box center [950, 217] width 161 height 23
type input "[PERSON_NAME]"
click at [959, 236] on li "[PERSON_NAME]" at bounding box center [950, 239] width 163 height 22
click at [901, 336] on button "Filter" at bounding box center [897, 336] width 52 height 26
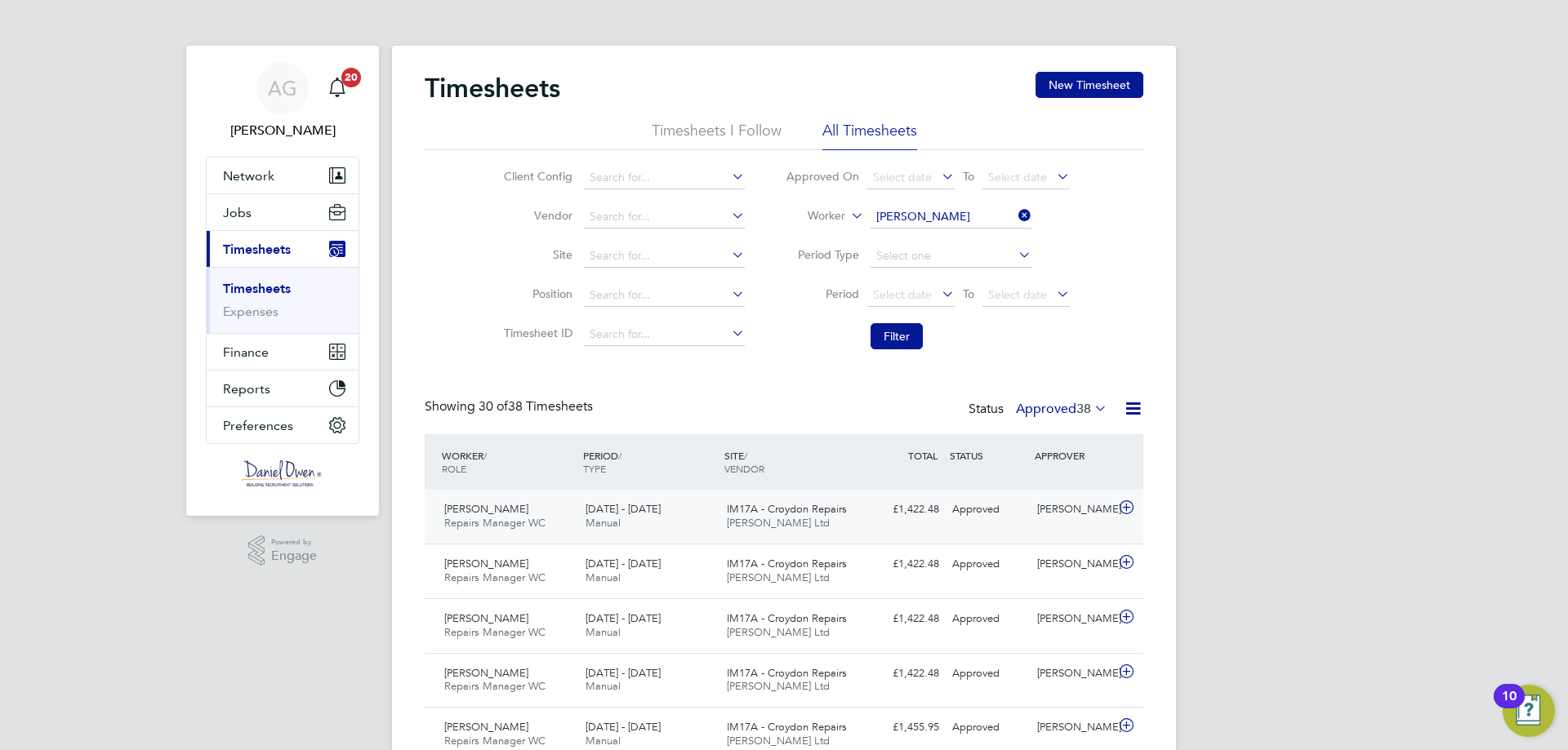
click at [954, 518] on div "Approved" at bounding box center [988, 510] width 85 height 27
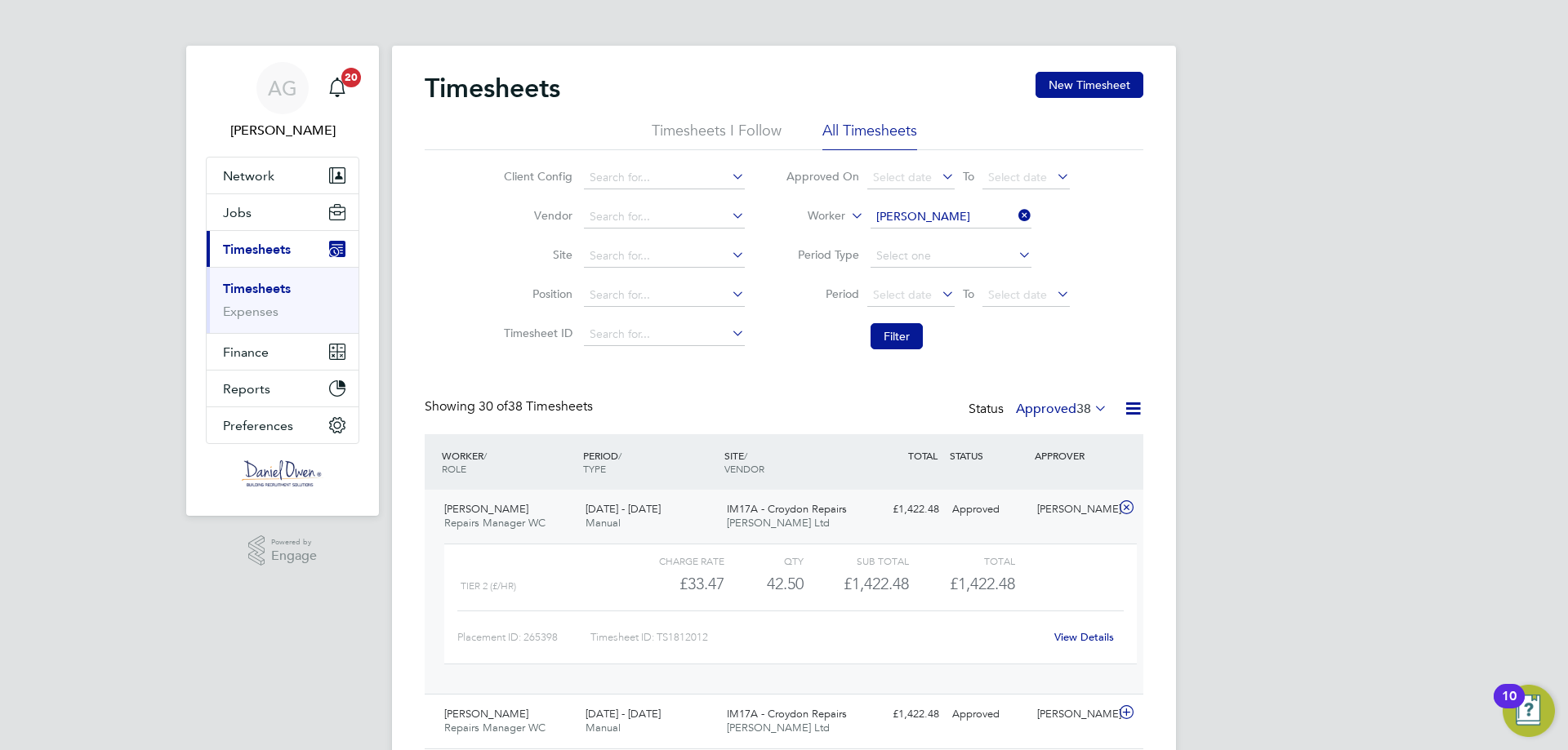
click at [1076, 410] on span "38" at bounding box center [1083, 409] width 14 height 16
click at [1074, 353] on li "Filter" at bounding box center [928, 337] width 325 height 42
